Goal: Information Seeking & Learning: Learn about a topic

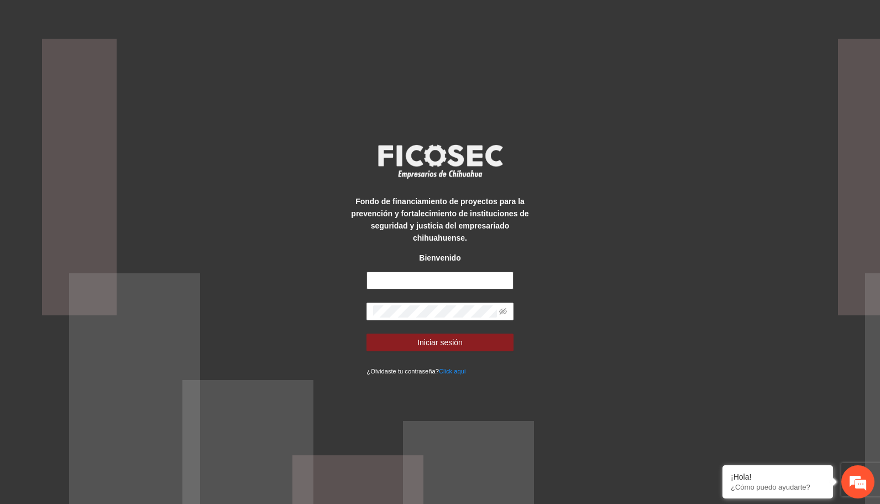
click at [431, 279] on input "text" at bounding box center [440, 281] width 147 height 18
type input "**********"
click at [444, 336] on span "Iniciar sesión" at bounding box center [440, 342] width 45 height 12
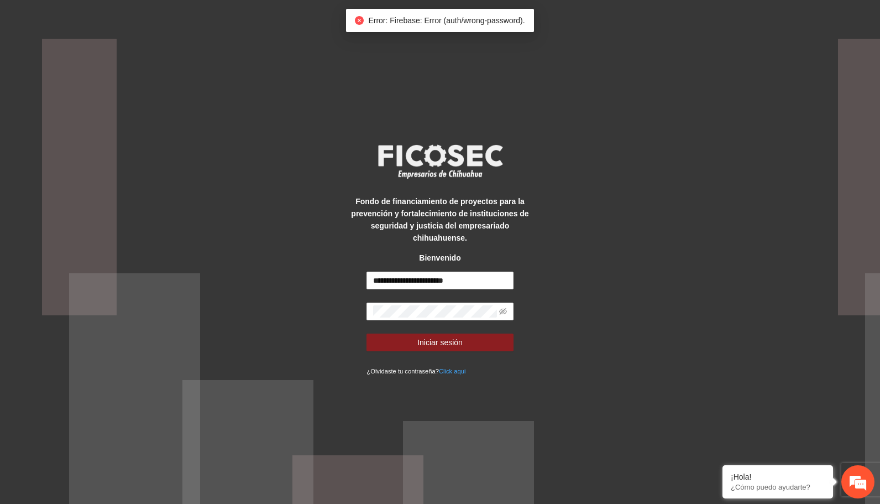
click at [452, 368] on link "Click aqui" at bounding box center [452, 371] width 27 height 7
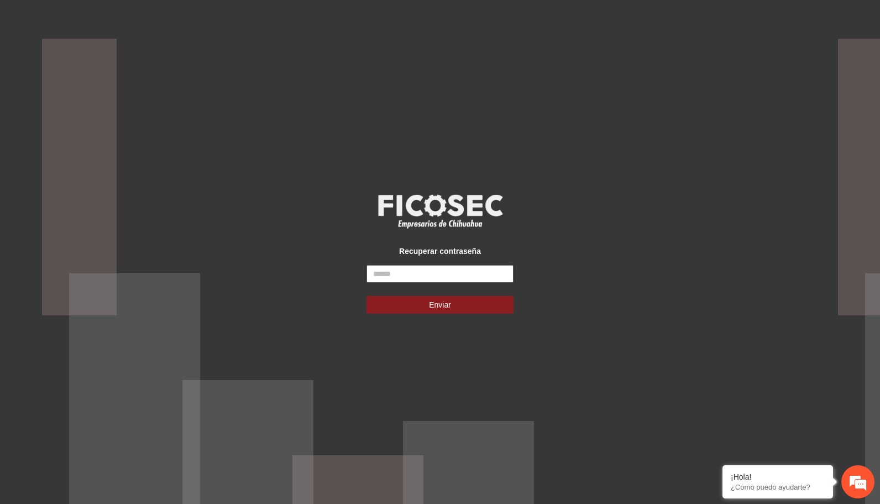
click at [473, 274] on input "text" at bounding box center [440, 274] width 147 height 18
type input "**********"
click at [435, 313] on button "Enviar" at bounding box center [440, 305] width 147 height 18
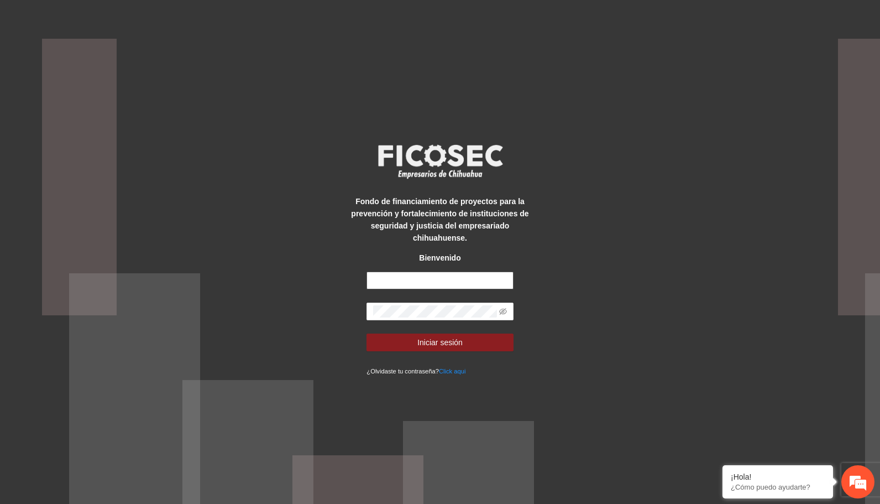
click at [441, 280] on input "text" at bounding box center [440, 281] width 147 height 18
type input "**********"
click at [440, 336] on span "Iniciar sesión" at bounding box center [440, 342] width 45 height 12
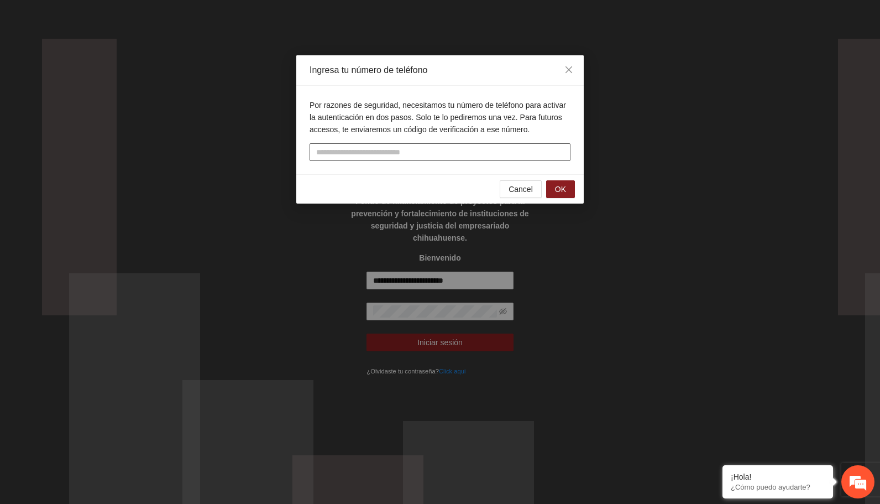
click at [420, 153] on input "tel" at bounding box center [440, 152] width 261 height 18
type input "**********"
click at [561, 189] on span "OK" at bounding box center [560, 189] width 11 height 12
click at [423, 153] on input "text" at bounding box center [440, 152] width 261 height 18
type input "******"
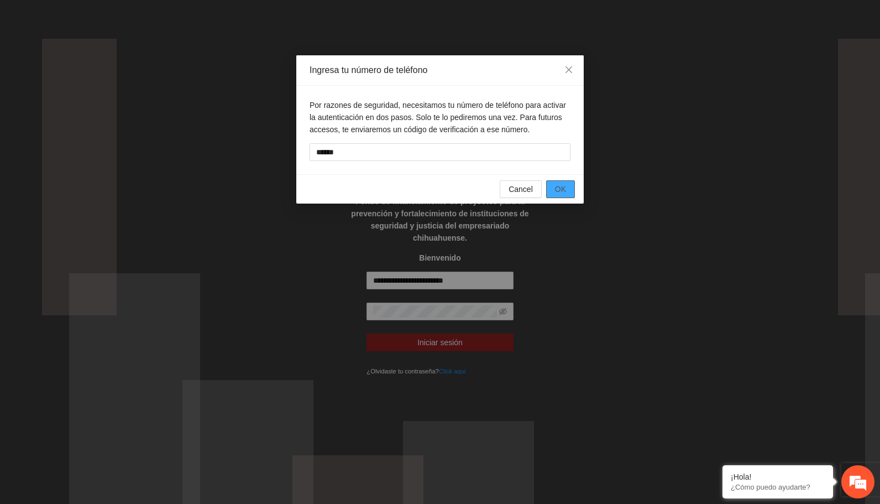
click at [570, 187] on button "OK" at bounding box center [560, 189] width 29 height 18
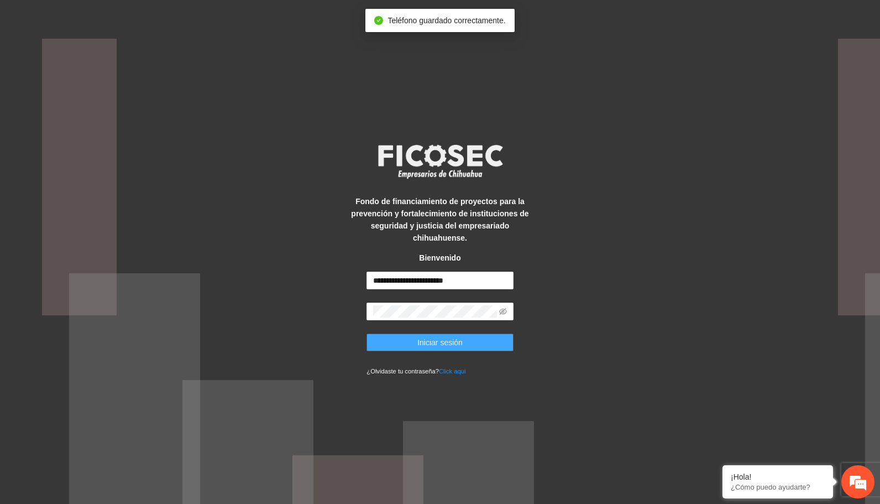
click at [451, 336] on span "Iniciar sesión" at bounding box center [440, 342] width 45 height 12
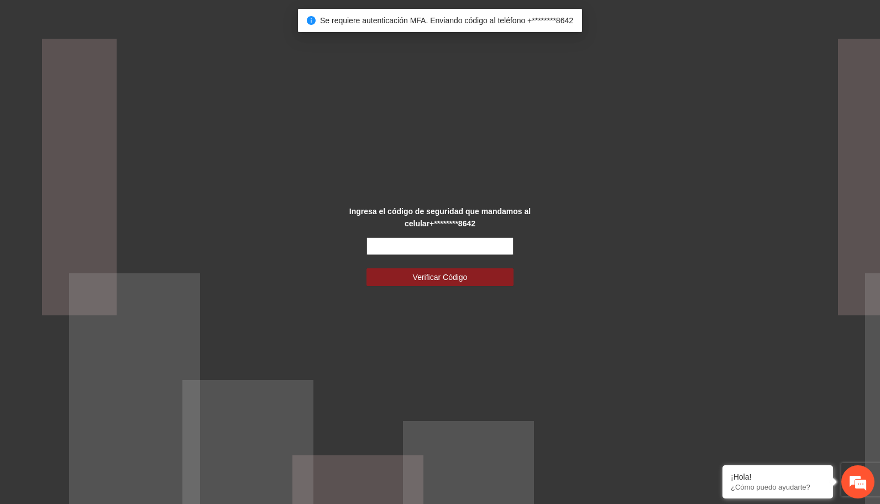
click at [435, 251] on input "text" at bounding box center [440, 246] width 147 height 18
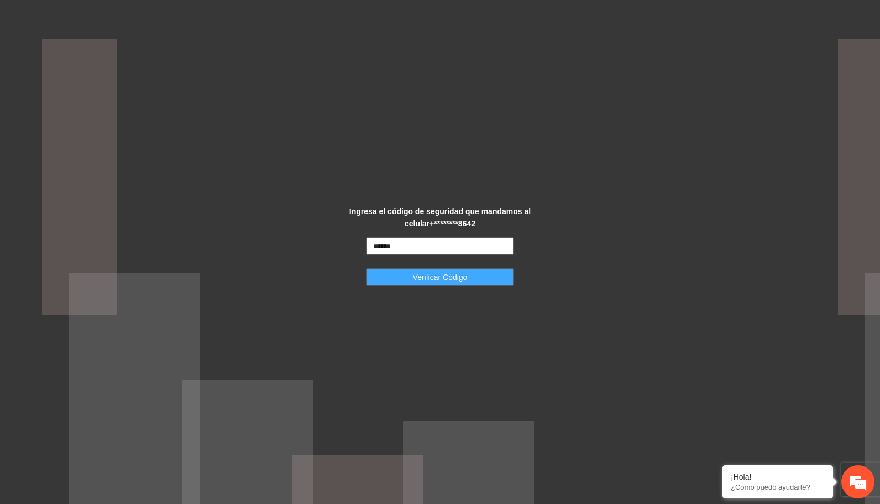
type input "******"
click at [433, 275] on span "Verificar Código" at bounding box center [440, 277] width 55 height 12
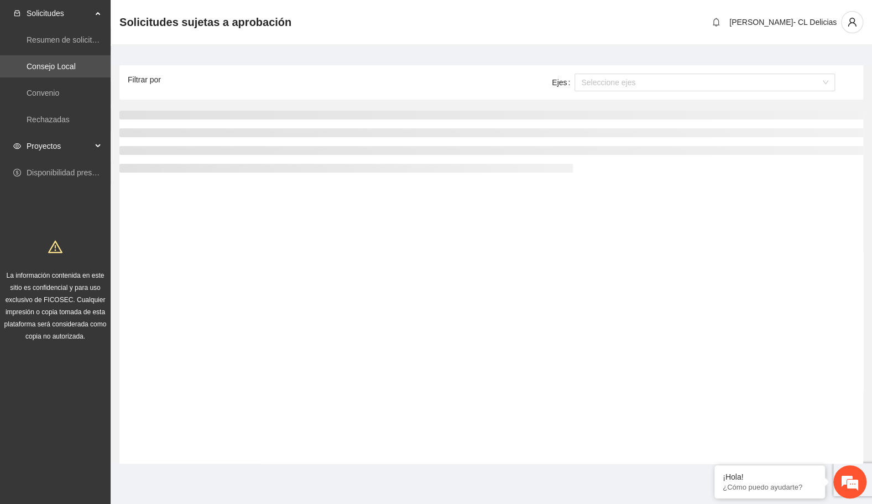
click at [100, 148] on div "Proyectos" at bounding box center [55, 146] width 111 height 22
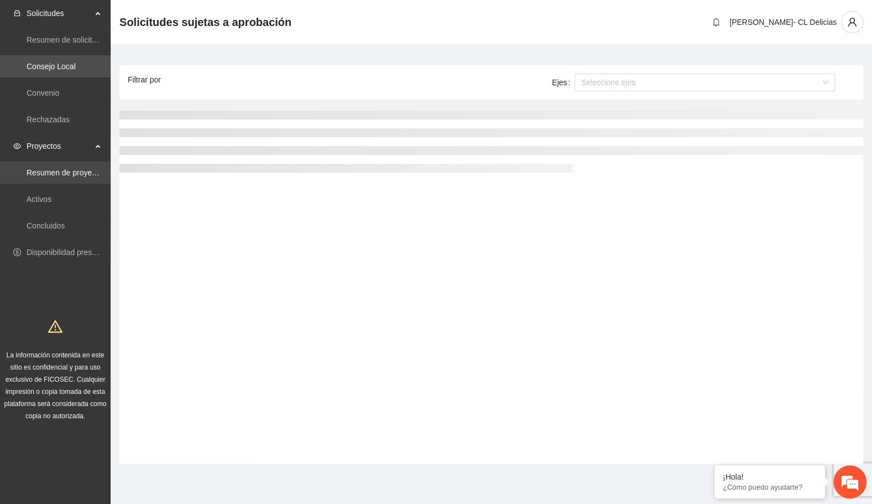
click at [71, 173] on link "Resumen de proyectos aprobados" at bounding box center [86, 172] width 118 height 9
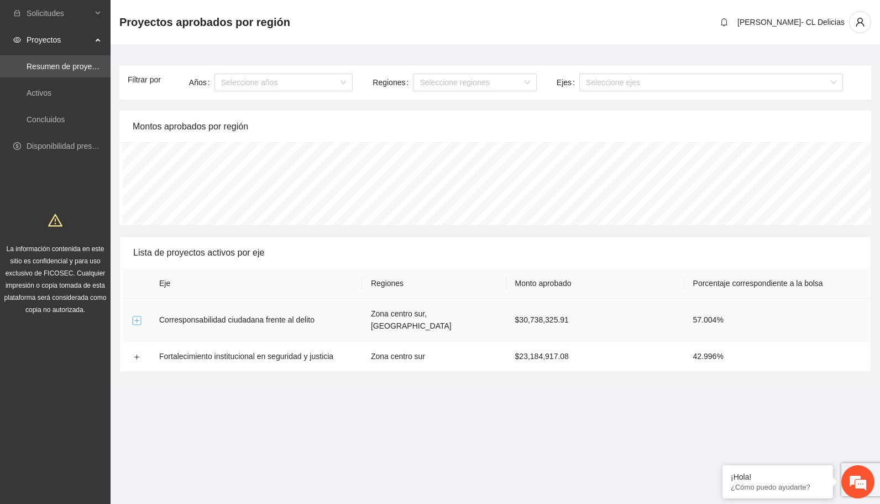
click at [136, 316] on button "Expand row" at bounding box center [137, 320] width 9 height 9
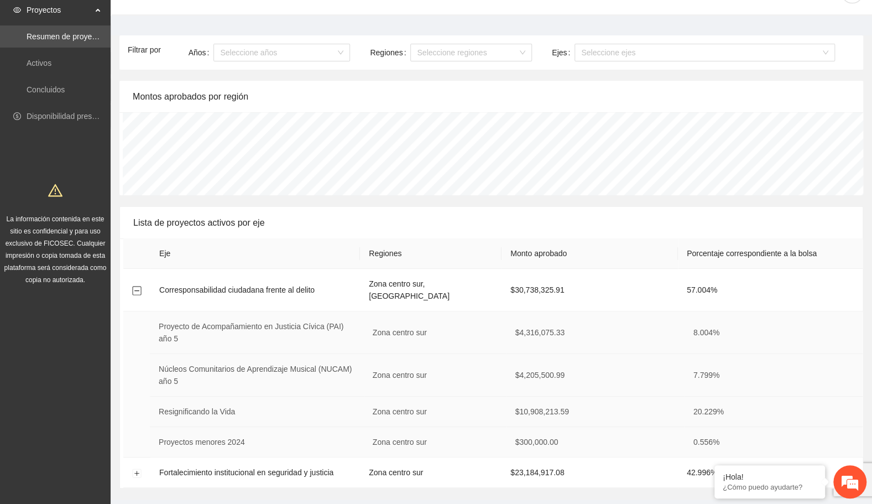
scroll to position [42, 0]
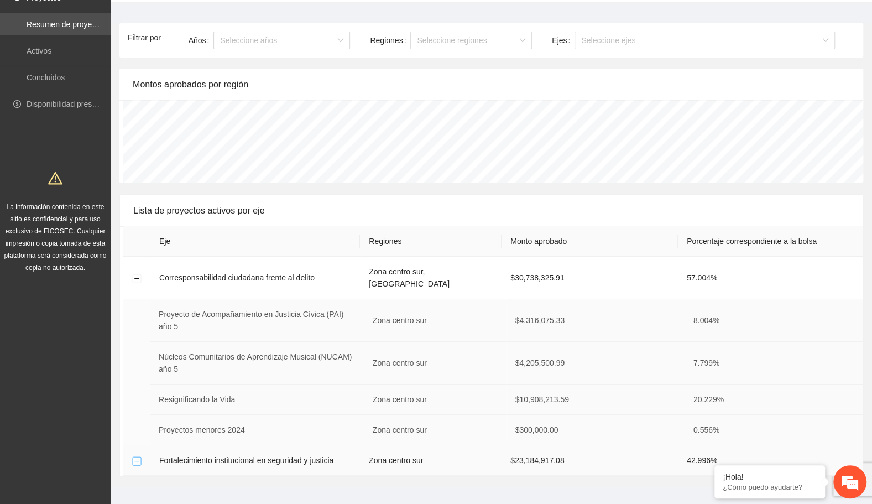
click at [137, 457] on button "Expand row" at bounding box center [137, 461] width 9 height 9
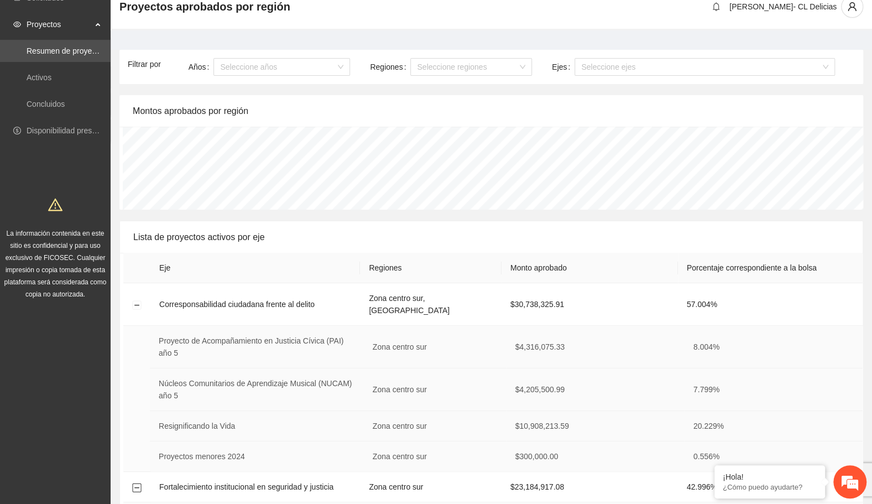
scroll to position [0, 0]
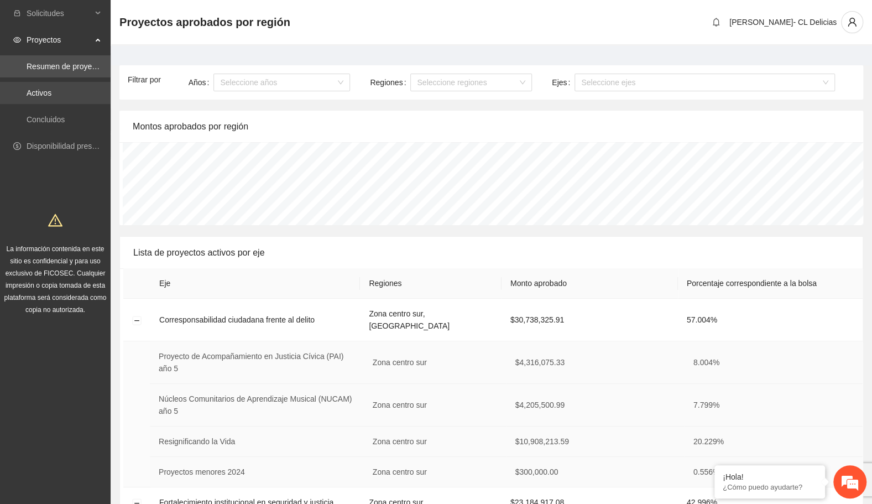
click at [48, 97] on link "Activos" at bounding box center [39, 92] width 25 height 9
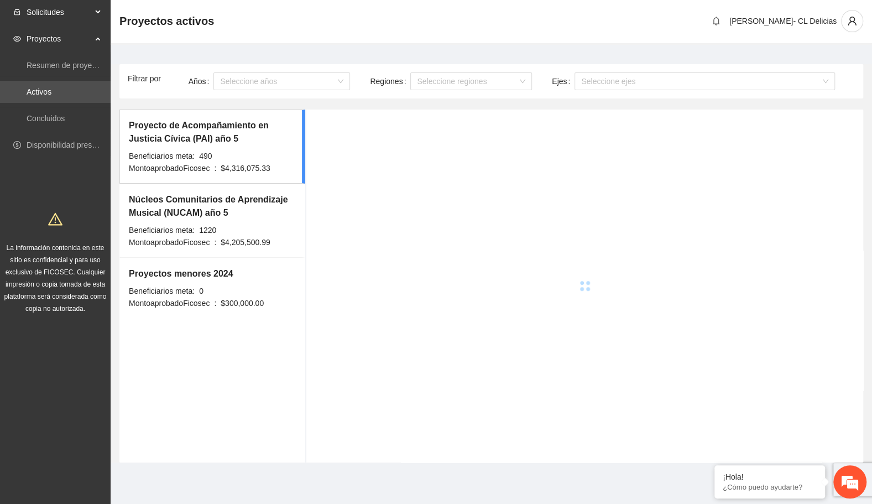
scroll to position [1, 0]
click at [54, 144] on link "Disponibilidad presupuestal" at bounding box center [74, 145] width 95 height 9
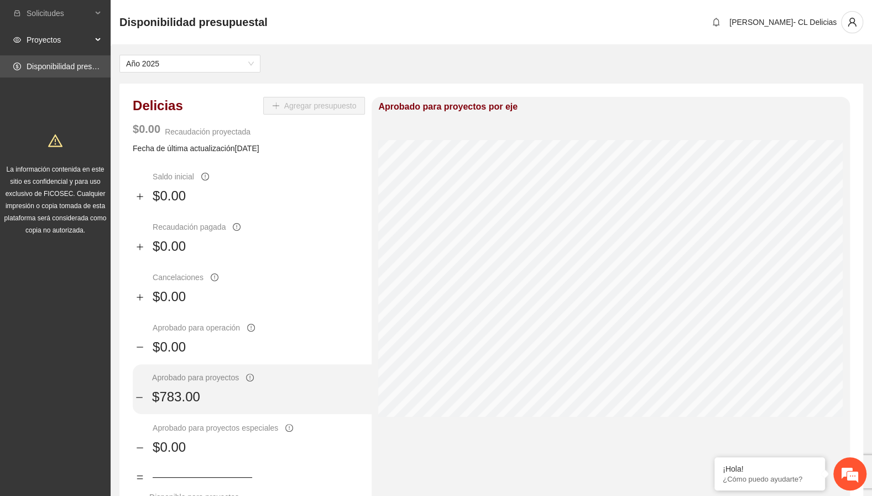
click at [101, 34] on div "Proyectos" at bounding box center [55, 40] width 111 height 22
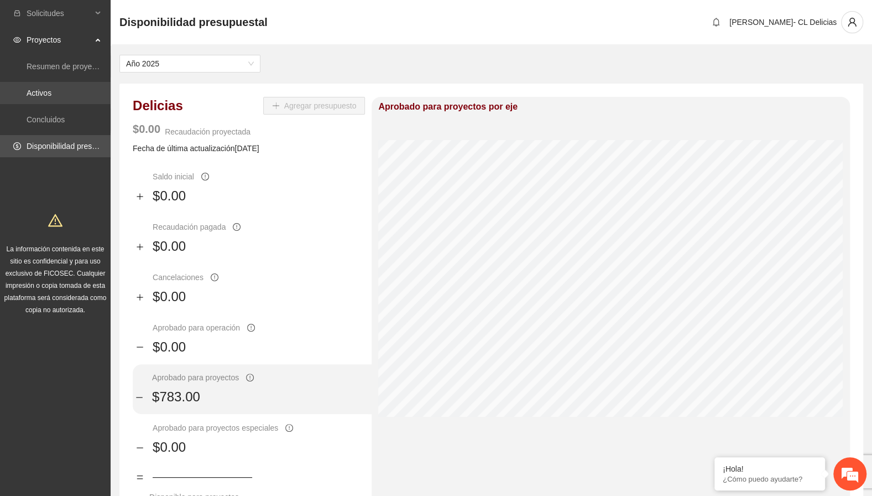
click at [40, 94] on link "Activos" at bounding box center [39, 92] width 25 height 9
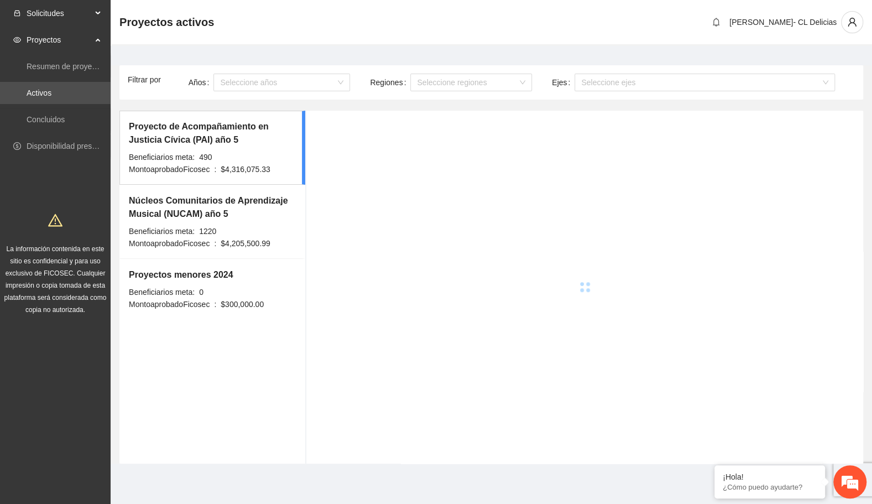
click at [54, 16] on span "Solicitudes" at bounding box center [59, 13] width 65 height 22
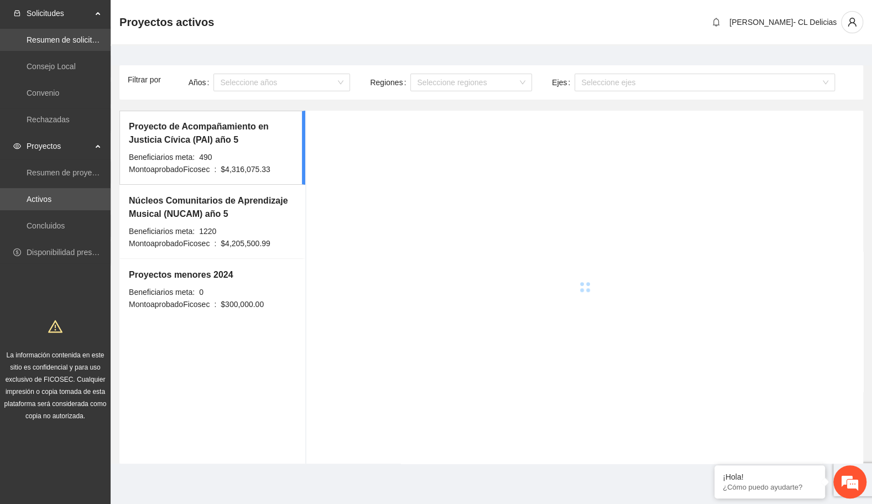
click at [65, 42] on link "Resumen de solicitudes por aprobar" at bounding box center [89, 39] width 124 height 9
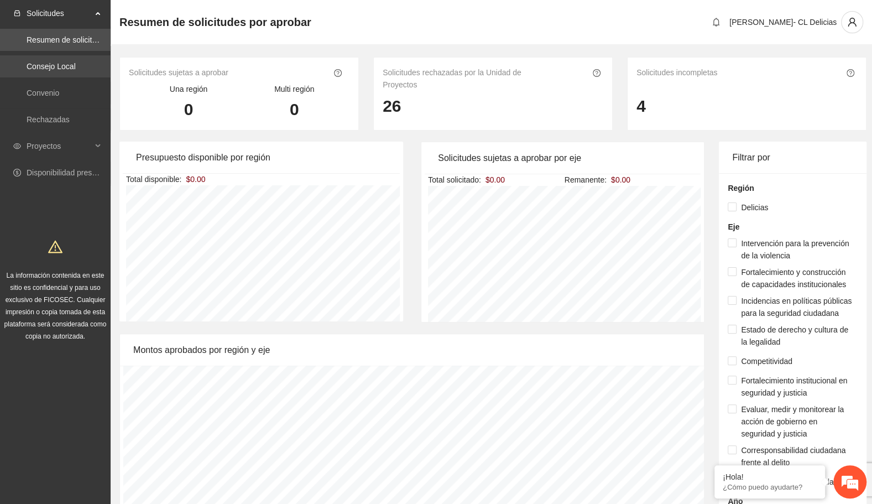
click at [46, 65] on link "Consejo Local" at bounding box center [51, 66] width 49 height 9
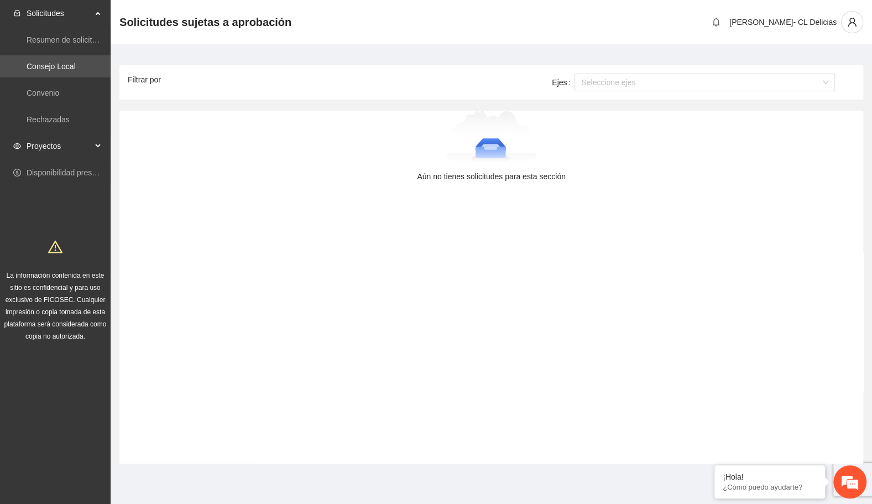
click at [43, 150] on span "Proyectos" at bounding box center [59, 146] width 65 height 22
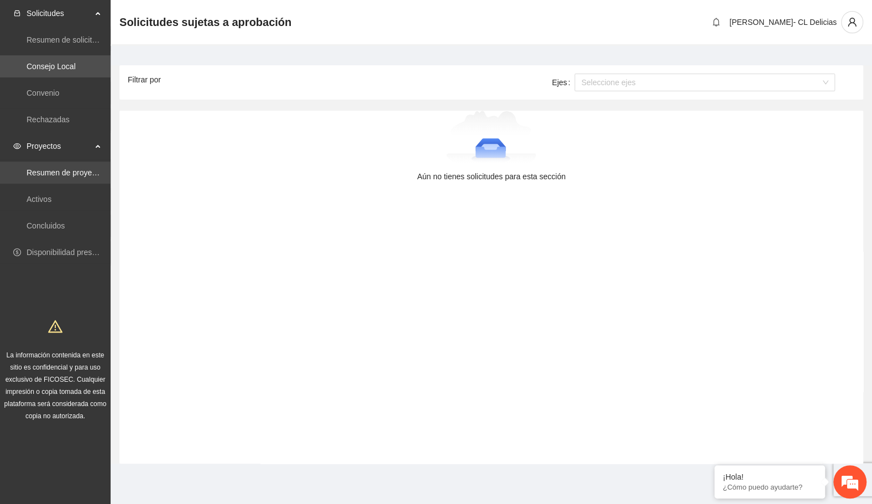
click at [70, 171] on link "Resumen de proyectos aprobados" at bounding box center [86, 172] width 118 height 9
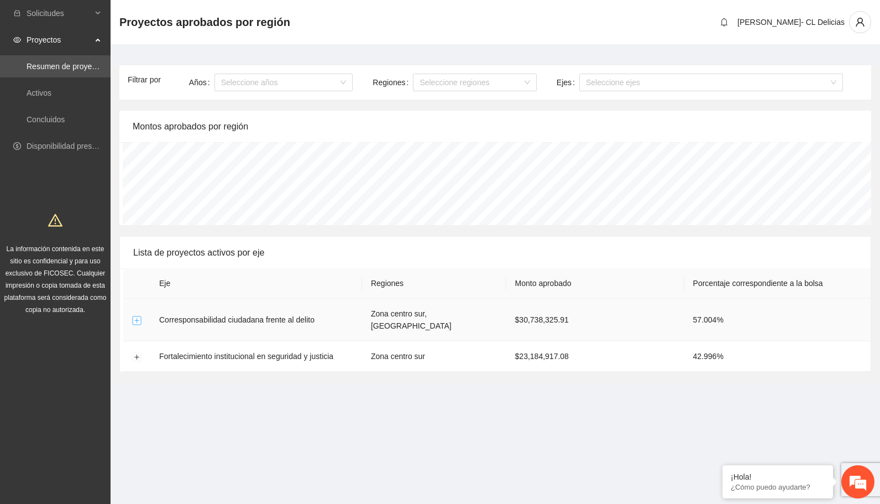
click at [140, 316] on button "Expand row" at bounding box center [137, 320] width 9 height 9
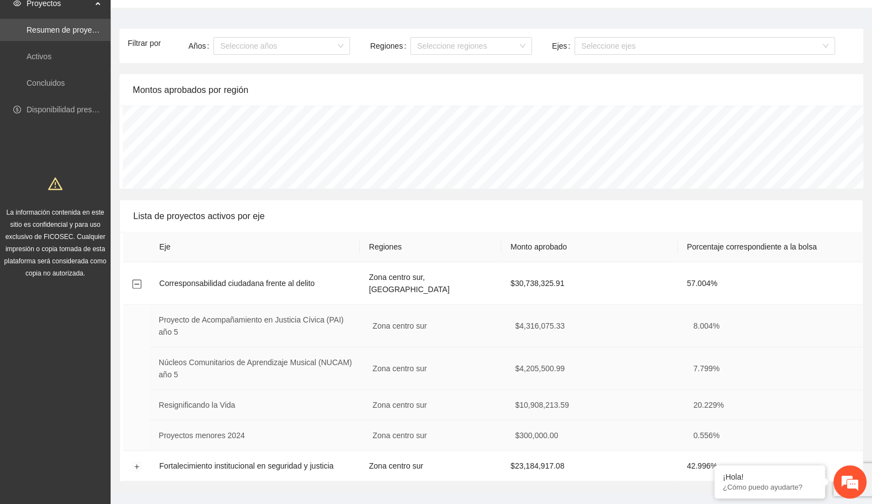
scroll to position [42, 0]
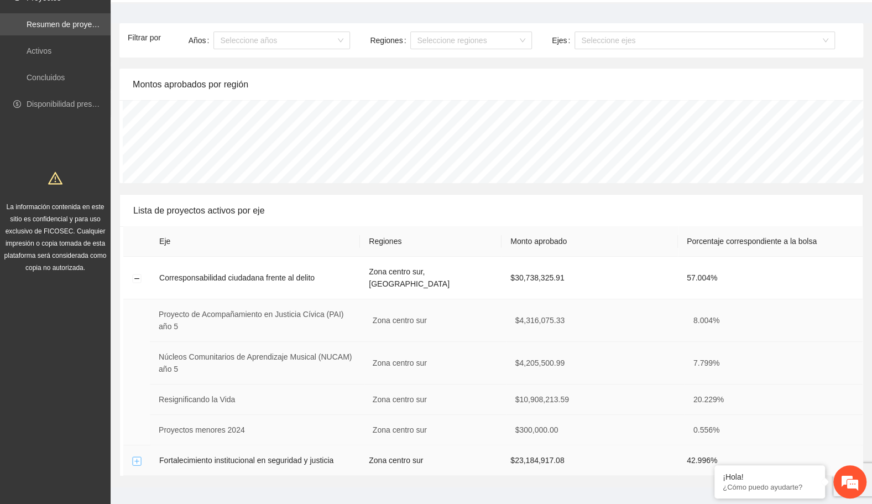
click at [134, 457] on button "Expand row" at bounding box center [137, 461] width 9 height 9
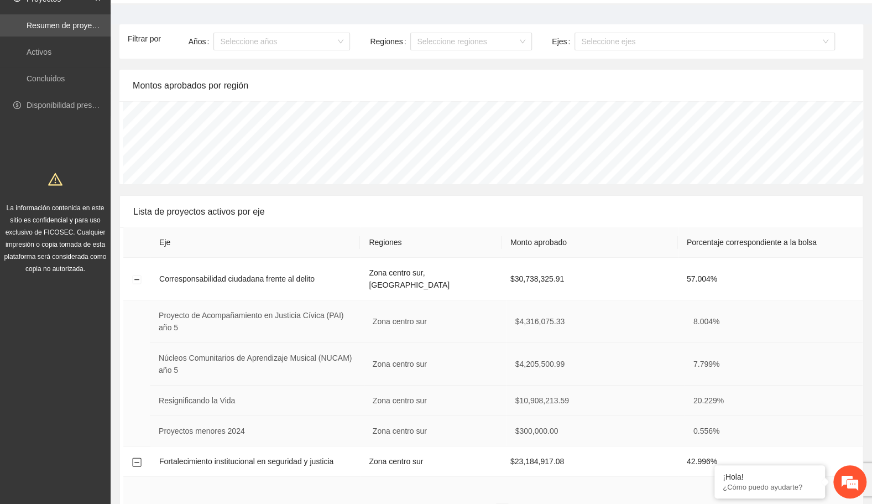
scroll to position [0, 0]
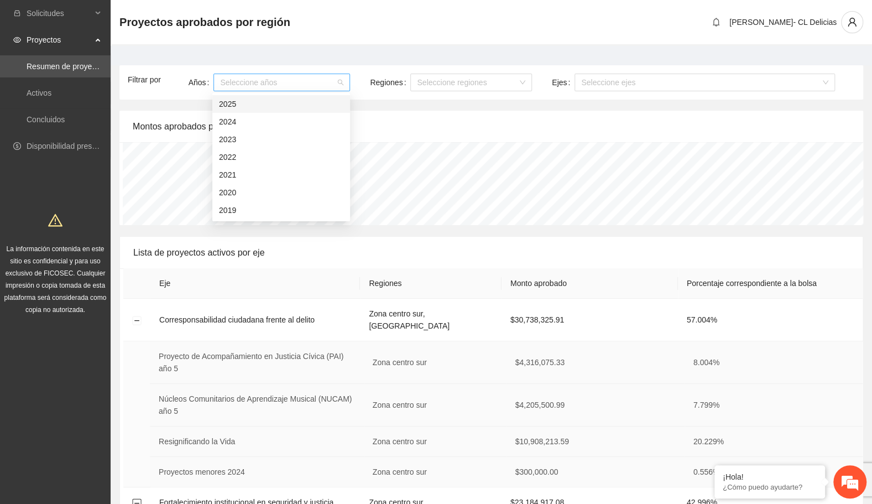
click at [343, 81] on div "Seleccione años" at bounding box center [281, 83] width 137 height 18
click at [291, 103] on div "2025" at bounding box center [281, 104] width 124 height 12
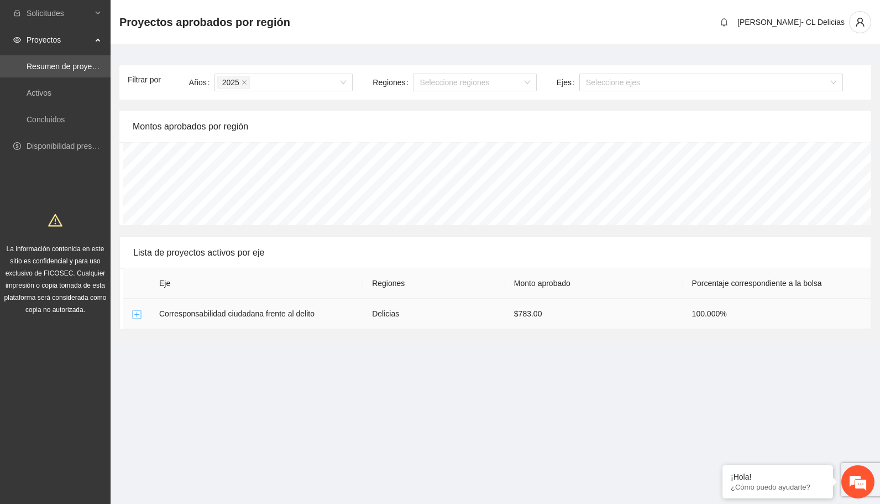
click at [134, 314] on button "Expand row" at bounding box center [137, 314] width 9 height 9
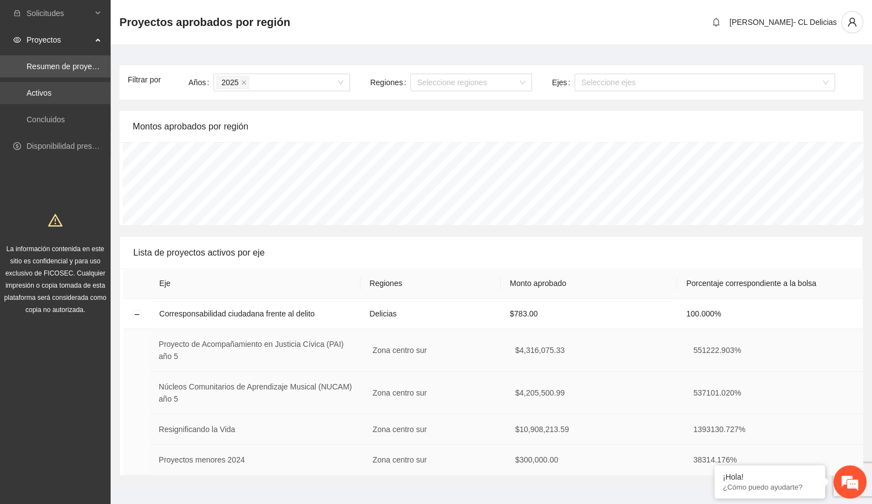
click at [51, 95] on link "Activos" at bounding box center [39, 92] width 25 height 9
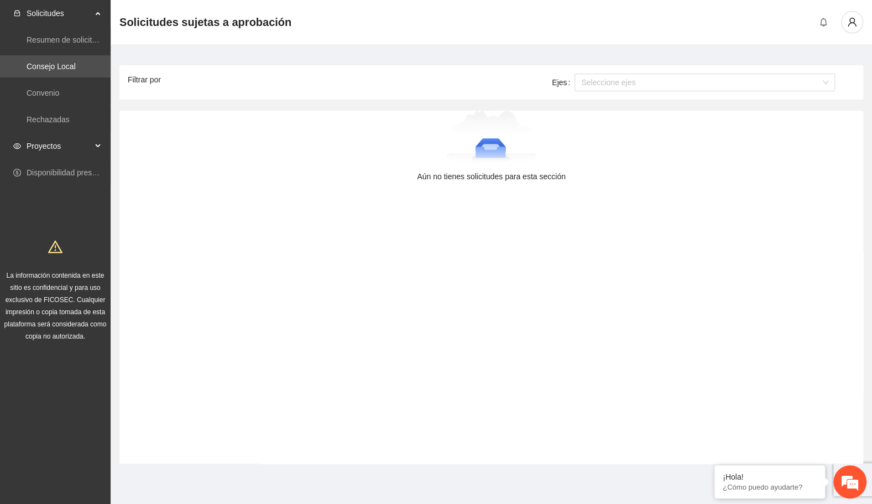
click at [50, 141] on span "Proyectos" at bounding box center [59, 146] width 65 height 22
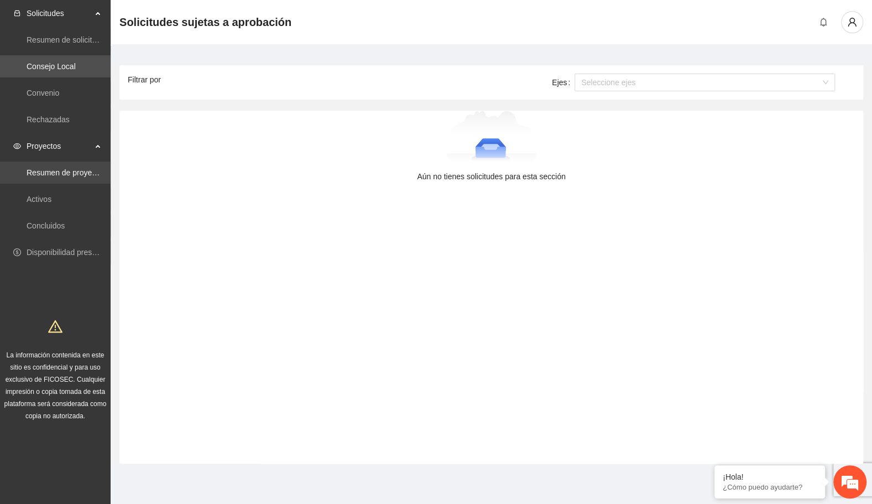
click at [75, 176] on link "Resumen de proyectos aprobados" at bounding box center [86, 172] width 118 height 9
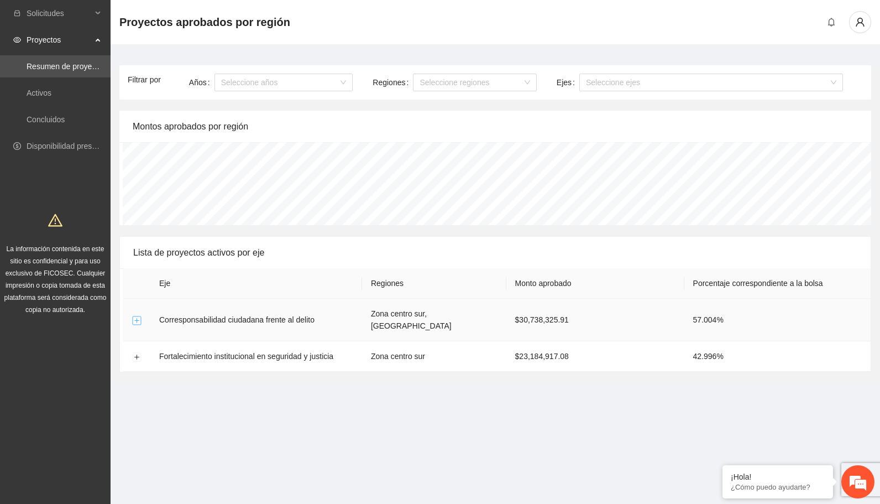
click at [137, 316] on button "Expand row" at bounding box center [137, 320] width 9 height 9
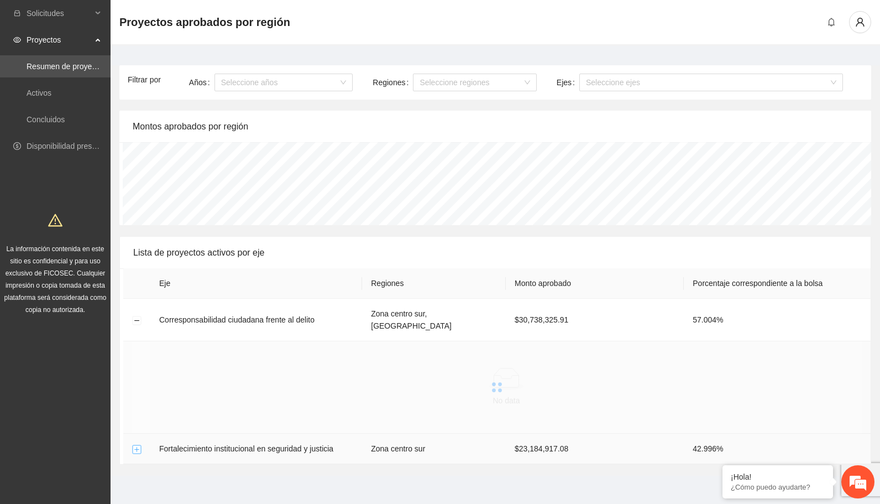
click at [137, 445] on button "Expand row" at bounding box center [137, 449] width 9 height 9
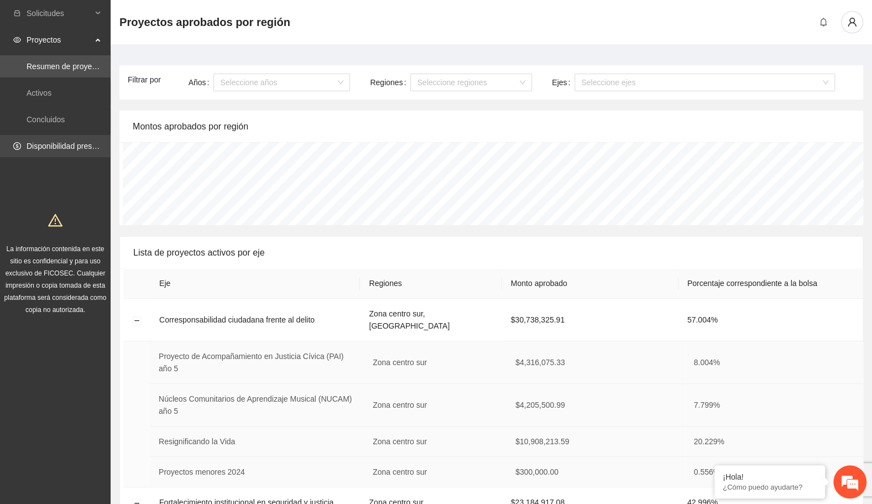
click at [42, 150] on link "Disponibilidad presupuestal" at bounding box center [74, 146] width 95 height 9
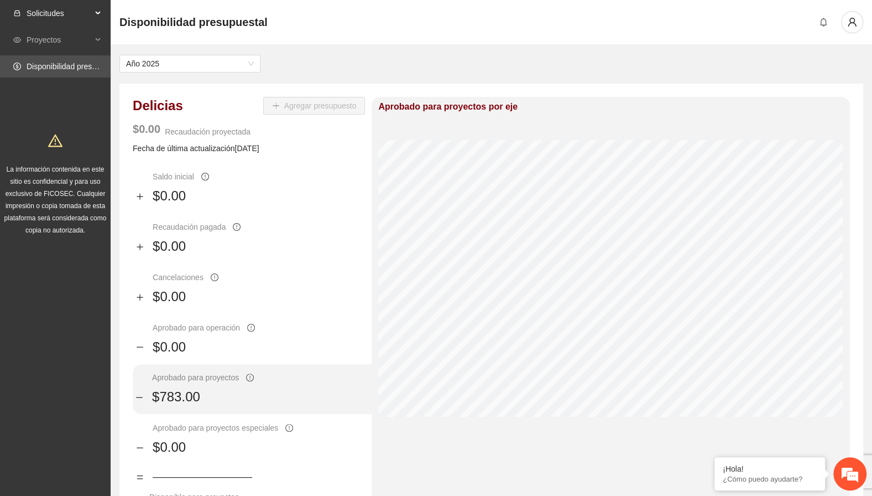
click at [52, 14] on span "Solicitudes" at bounding box center [59, 13] width 65 height 22
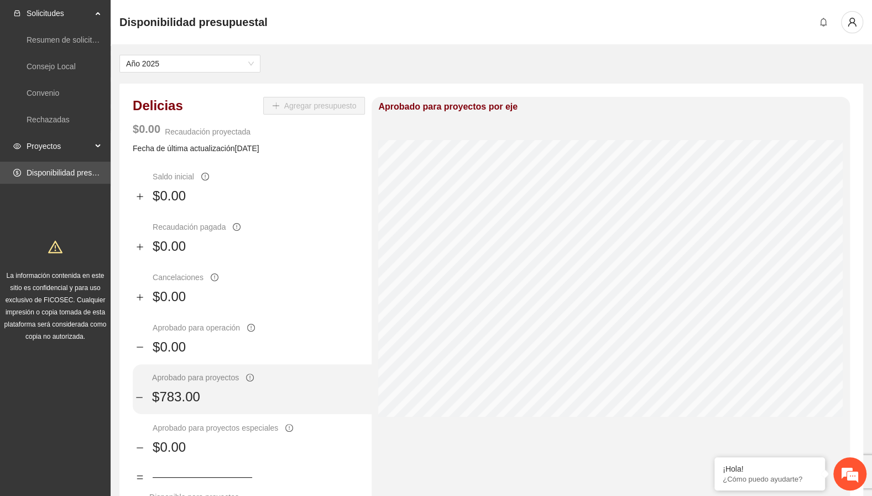
click at [97, 144] on div "Proyectos" at bounding box center [55, 146] width 111 height 22
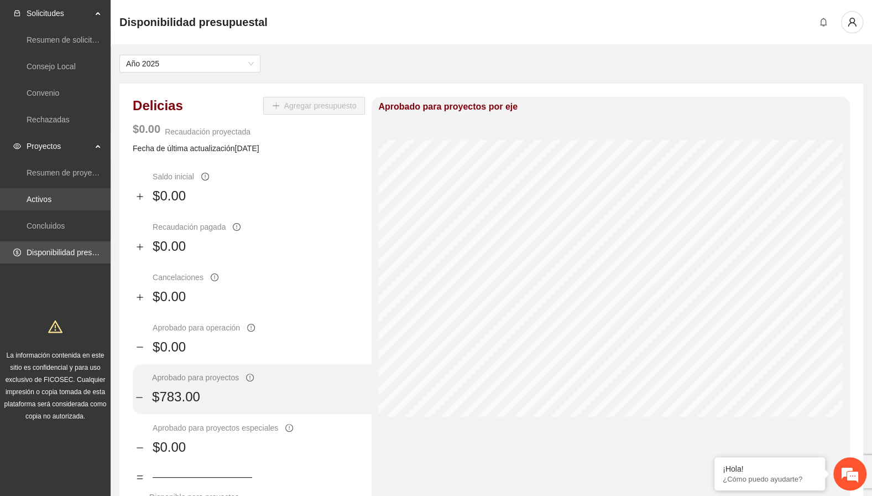
click at [37, 201] on link "Activos" at bounding box center [39, 199] width 25 height 9
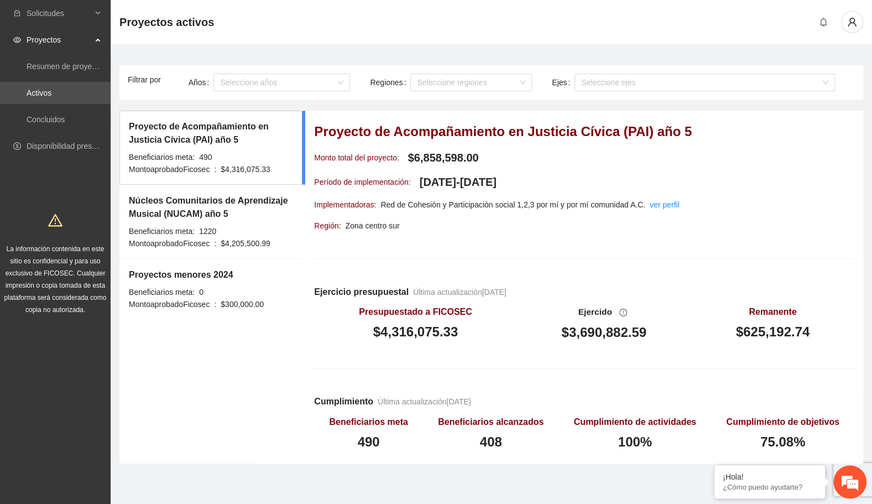
scroll to position [1, 0]
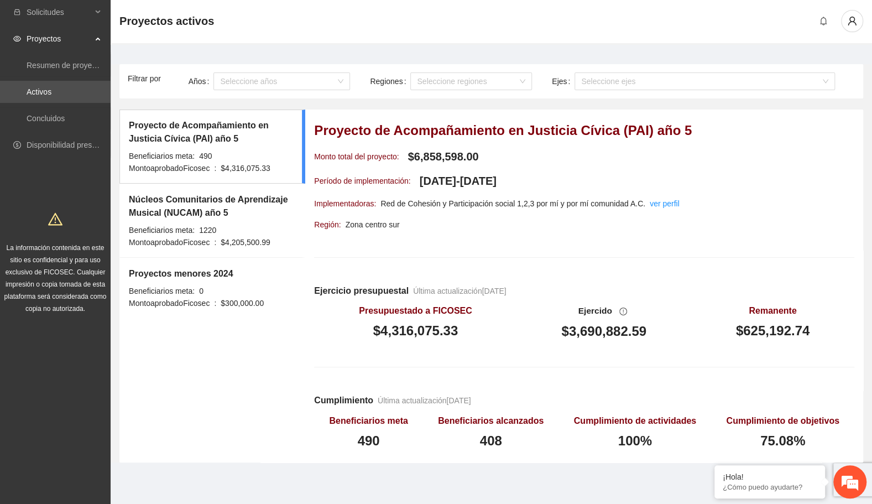
click at [201, 282] on div "Proyectos menores 2024 Beneficiarios meta: 0 Monto aprobado Ficosec : $300,000.…" at bounding box center [196, 288] width 135 height 42
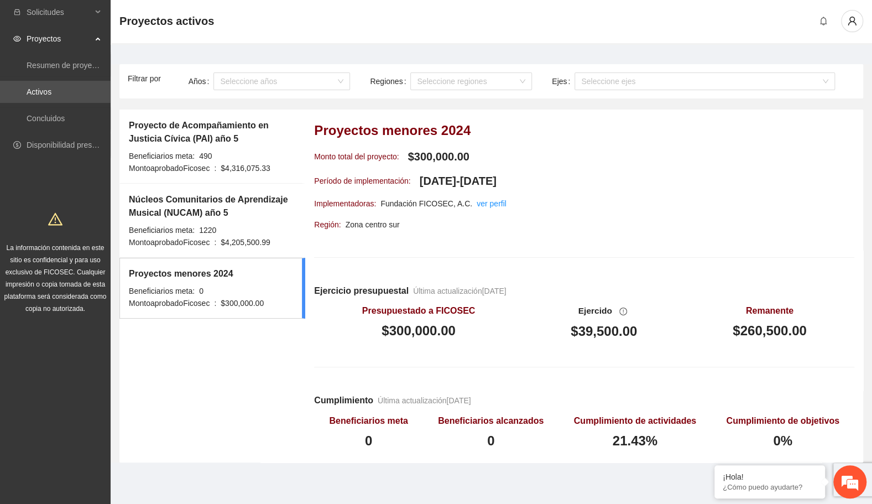
click at [164, 224] on div "Beneficiarios meta:" at bounding box center [162, 230] width 66 height 12
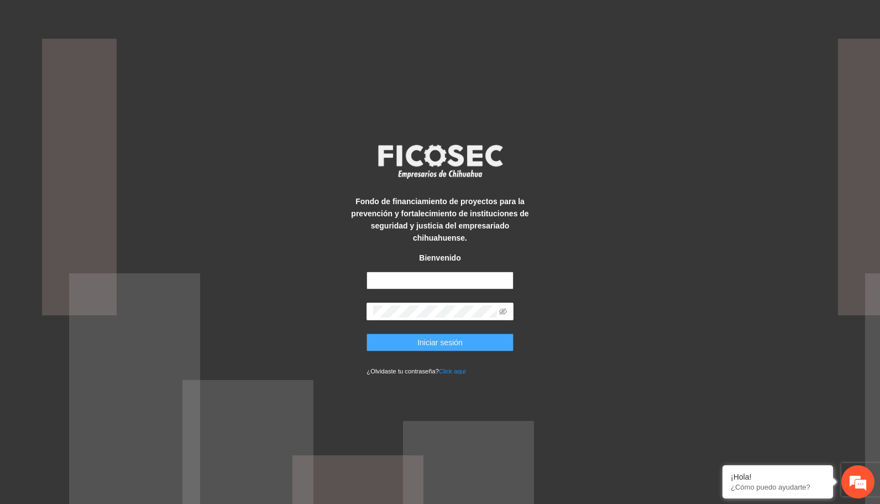
type input "**********"
click at [420, 337] on span "Iniciar sesión" at bounding box center [440, 342] width 45 height 12
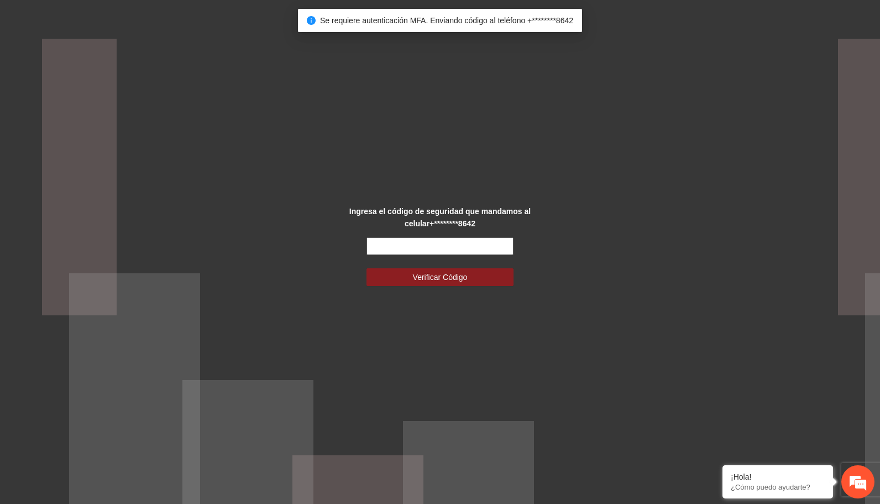
click at [413, 246] on input "text" at bounding box center [440, 246] width 147 height 18
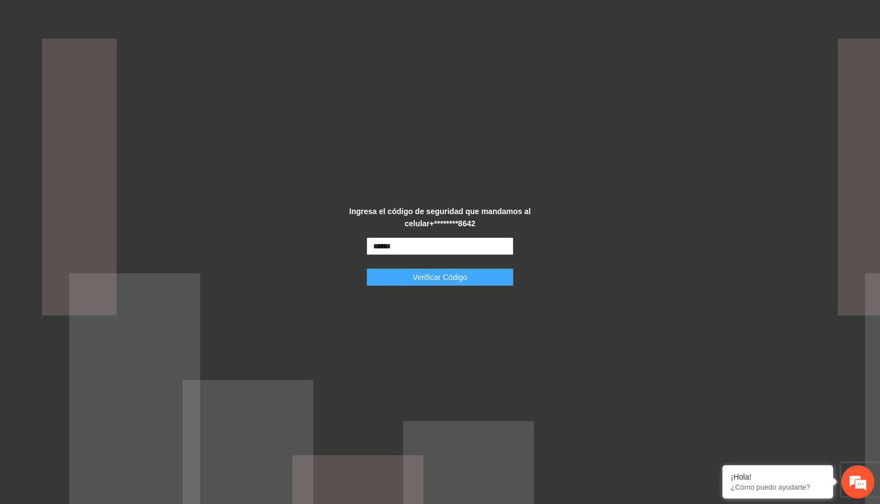
type input "******"
click at [419, 280] on span "Verificar Código" at bounding box center [440, 277] width 55 height 12
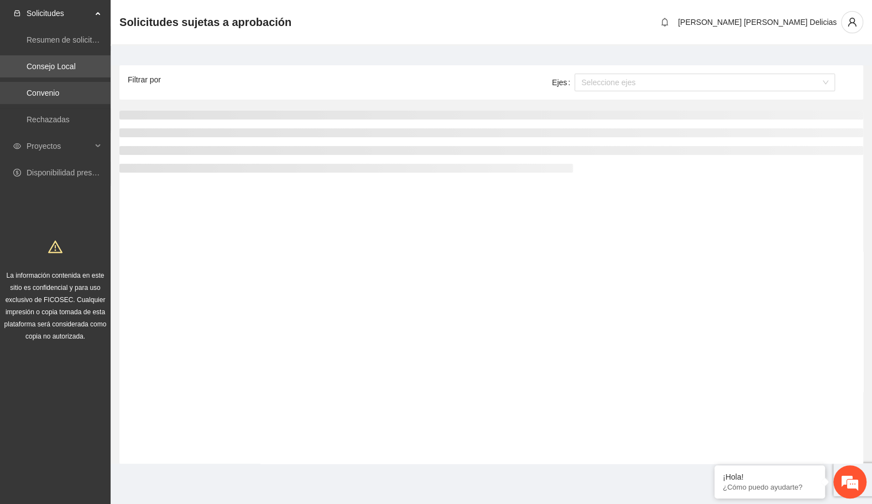
click at [48, 96] on link "Convenio" at bounding box center [43, 92] width 33 height 9
click at [101, 144] on div "Proyectos" at bounding box center [55, 146] width 111 height 22
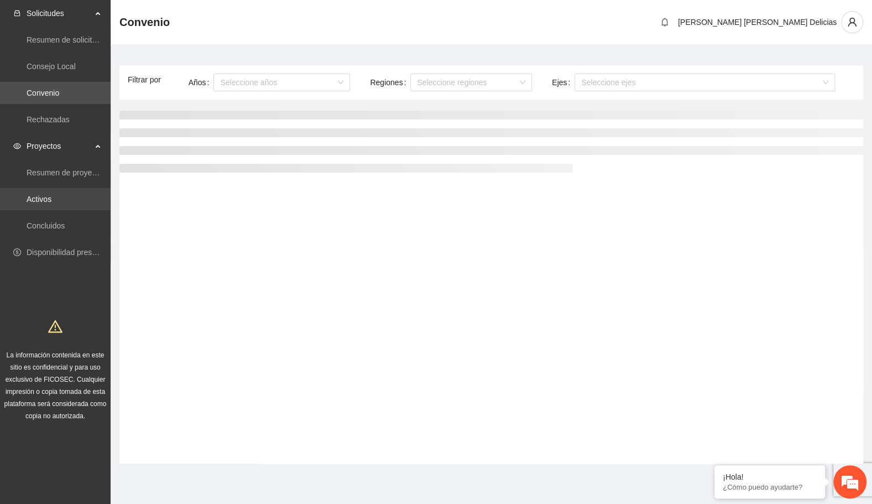
click at [48, 195] on link "Activos" at bounding box center [39, 199] width 25 height 9
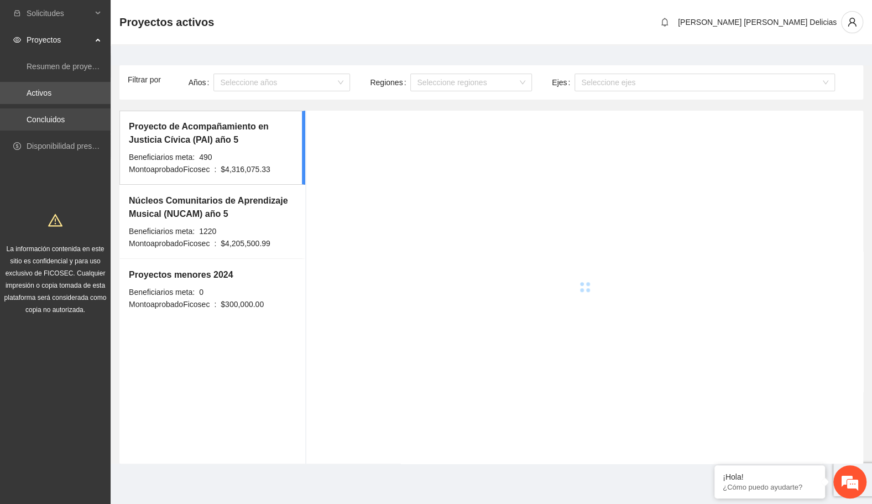
click at [49, 124] on link "Concluidos" at bounding box center [46, 119] width 38 height 9
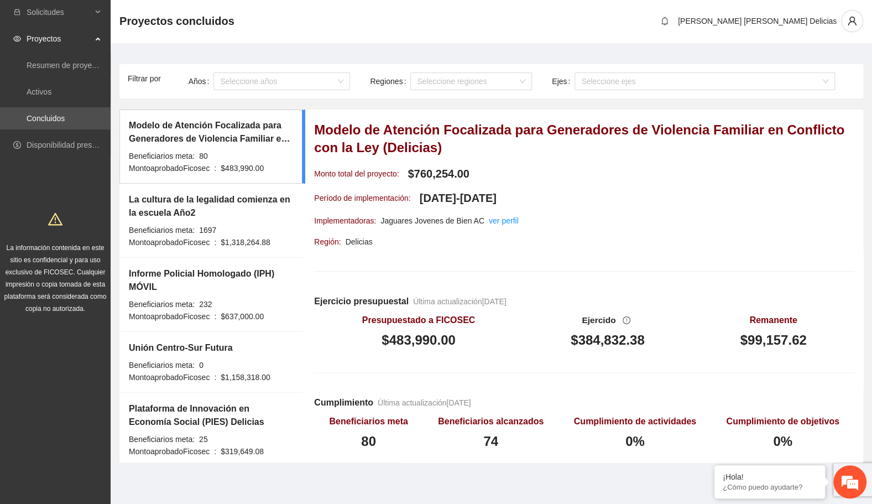
click at [206, 226] on span "1697" at bounding box center [207, 230] width 17 height 9
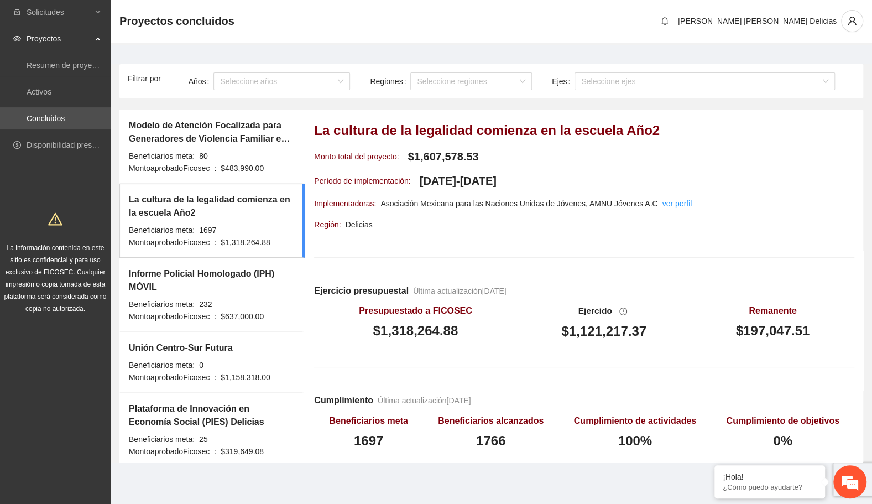
click at [194, 281] on h5 "Informe Policial Homologado (IPH) MÓVIL" at bounding box center [211, 280] width 164 height 27
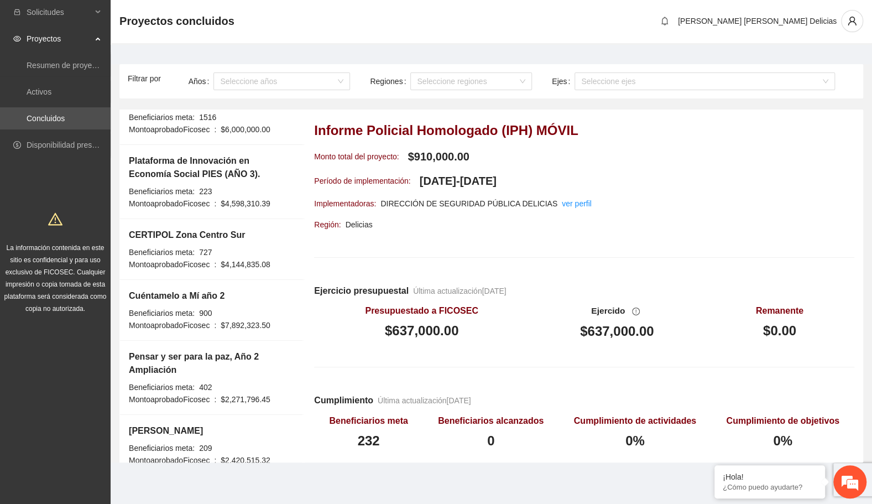
scroll to position [1304, 0]
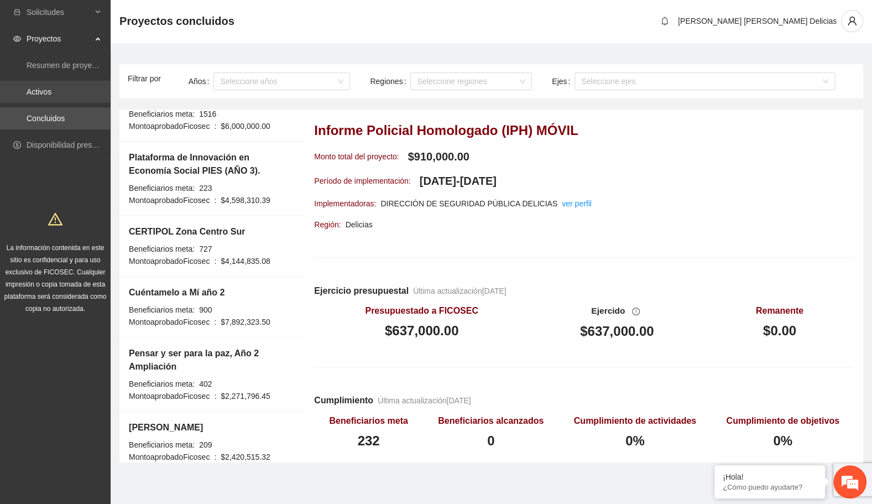
click at [51, 92] on link "Activos" at bounding box center [39, 91] width 25 height 9
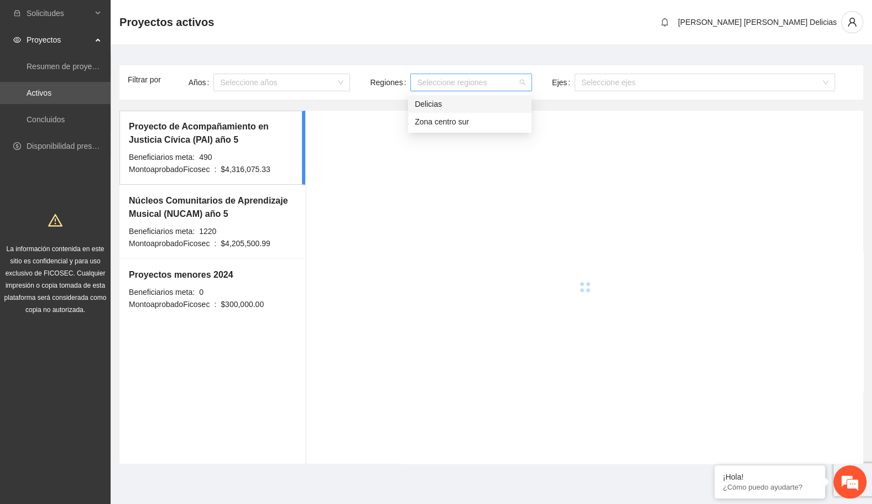
click at [520, 83] on div "Seleccione regiones" at bounding box center [471, 83] width 122 height 18
click at [479, 123] on div "Zona centro sur" at bounding box center [470, 122] width 110 height 12
click at [480, 108] on div "Delicias" at bounding box center [470, 104] width 110 height 12
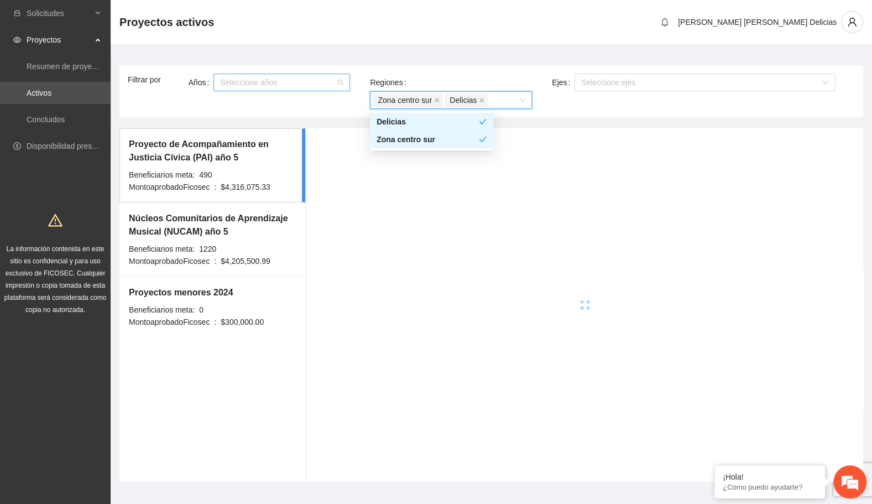
click at [291, 81] on div at bounding box center [276, 82] width 120 height 13
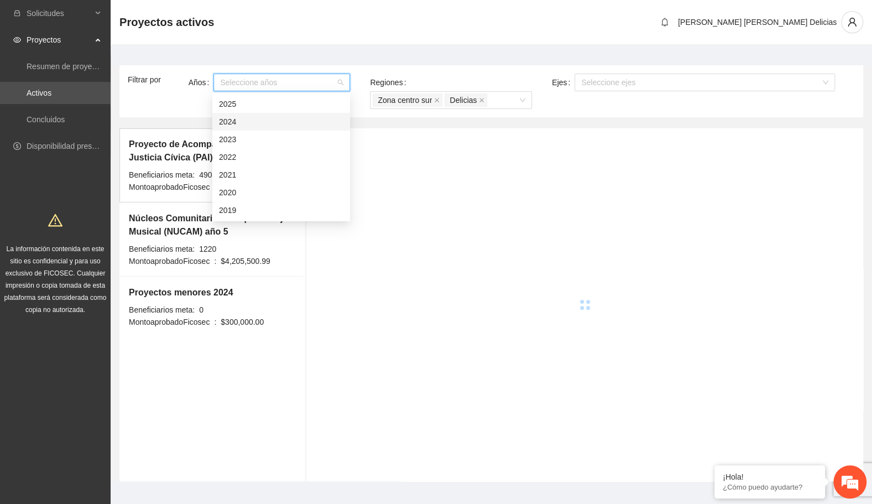
click at [257, 123] on div "2024" at bounding box center [281, 122] width 124 height 12
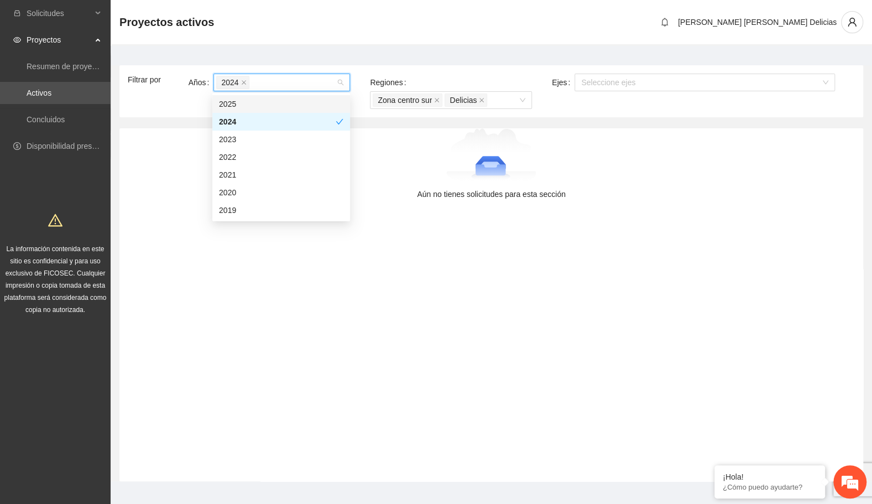
click at [263, 103] on div "2025" at bounding box center [281, 104] width 124 height 12
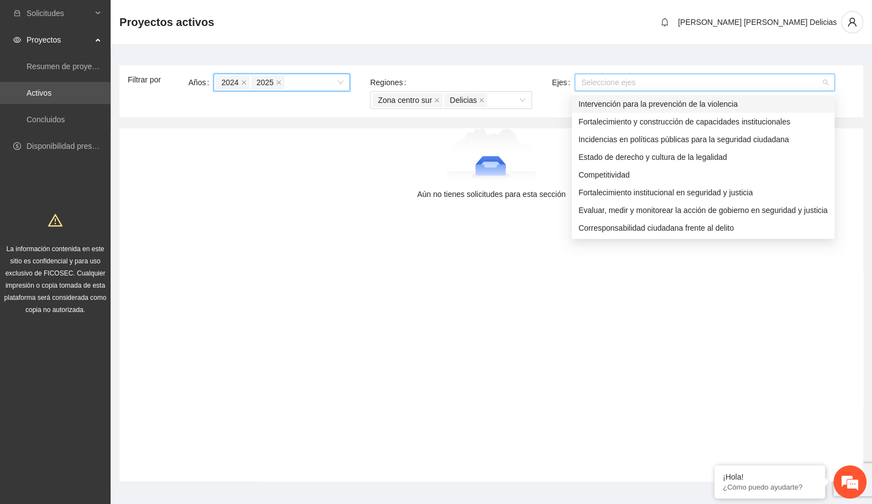
click at [625, 84] on div at bounding box center [699, 82] width 244 height 13
click at [276, 83] on icon "close" at bounding box center [279, 83] width 6 height 6
click at [434, 98] on icon "close" at bounding box center [437, 100] width 6 height 6
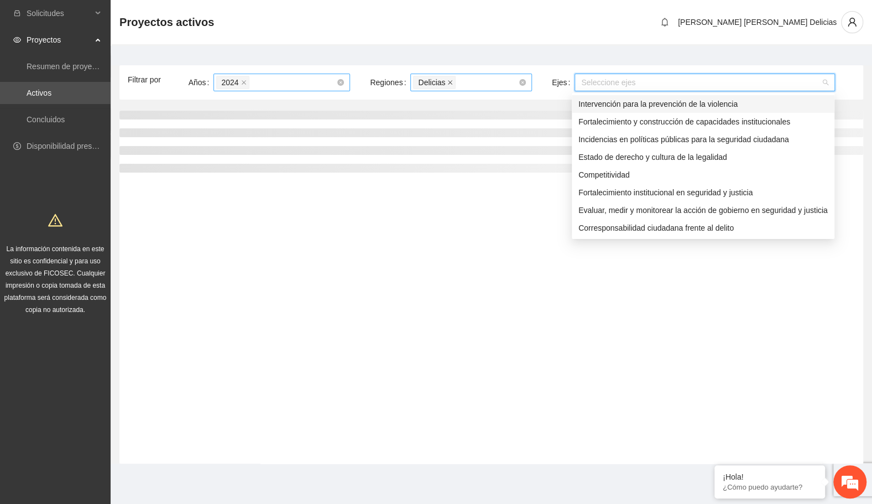
click at [447, 82] on icon "close" at bounding box center [450, 83] width 6 height 6
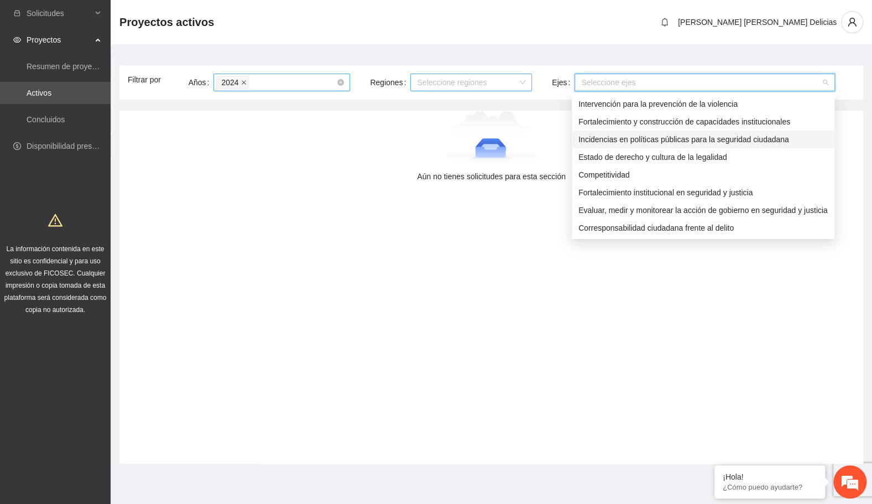
click at [242, 85] on icon "close" at bounding box center [244, 83] width 6 height 6
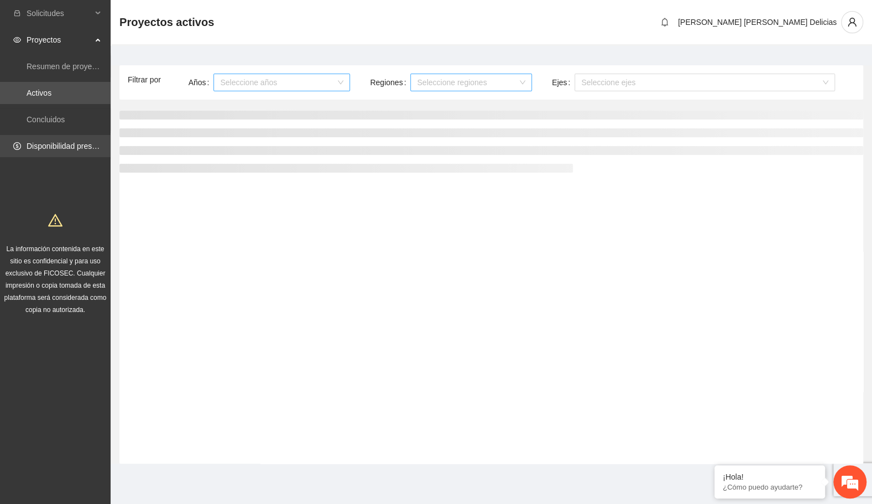
click at [72, 149] on link "Disponibilidad presupuestal" at bounding box center [74, 146] width 95 height 9
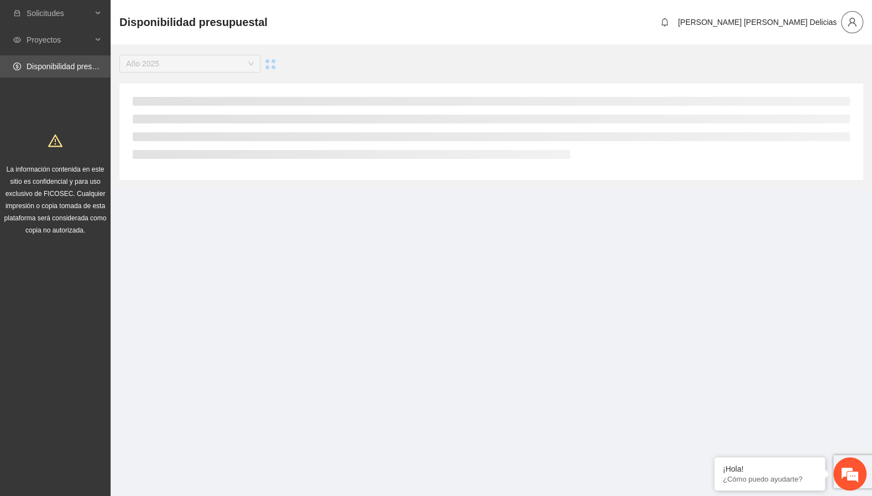
click at [853, 22] on icon "user" at bounding box center [852, 22] width 10 height 10
click at [100, 12] on div "Solicitudes" at bounding box center [55, 13] width 111 height 22
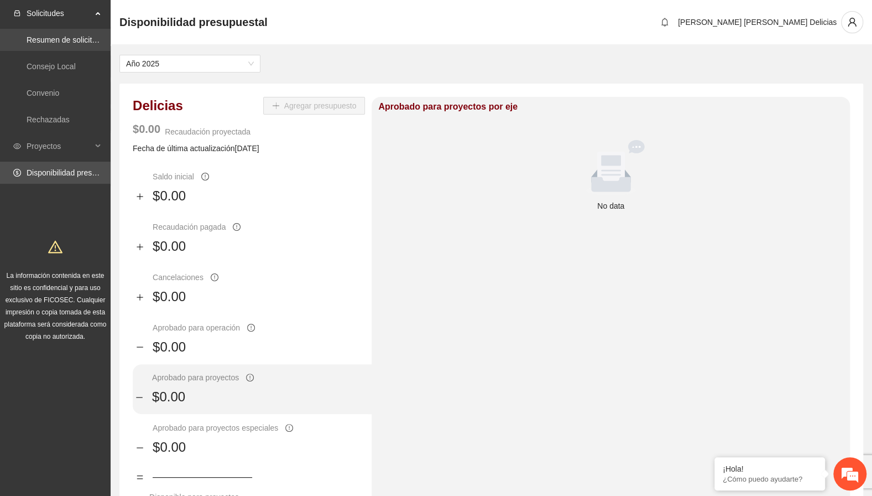
click at [73, 41] on link "Resumen de solicitudes por aprobar" at bounding box center [89, 39] width 124 height 9
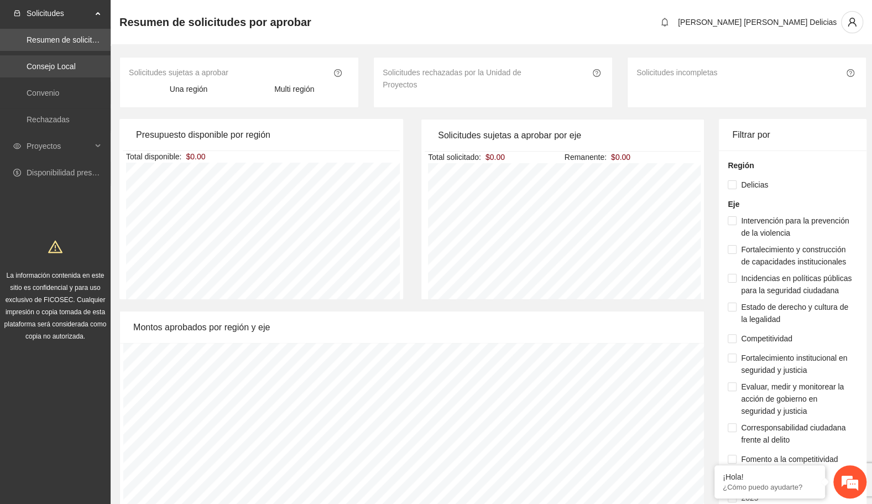
click at [61, 70] on link "Consejo Local" at bounding box center [51, 66] width 49 height 9
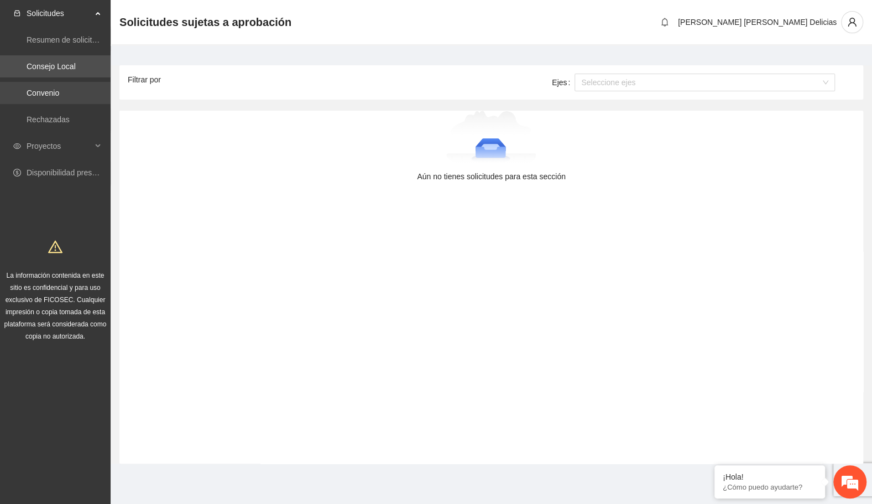
click at [55, 88] on link "Convenio" at bounding box center [43, 92] width 33 height 9
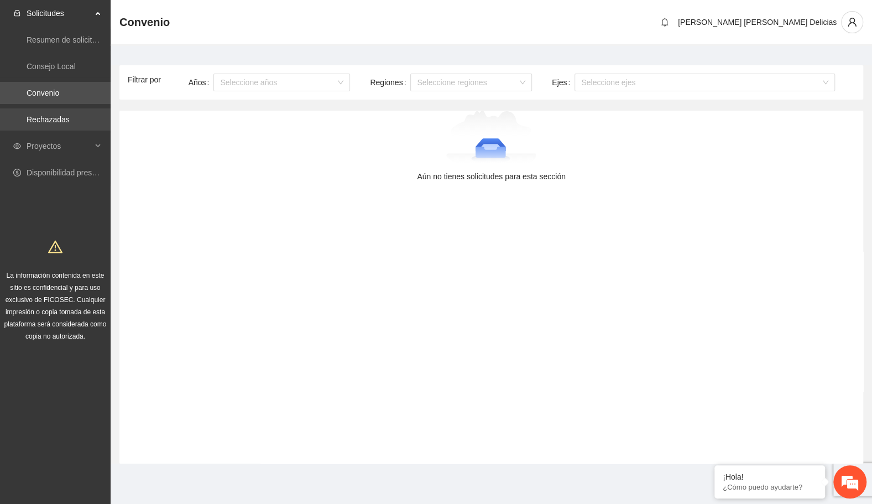
click at [50, 115] on link "Rechazadas" at bounding box center [48, 119] width 43 height 9
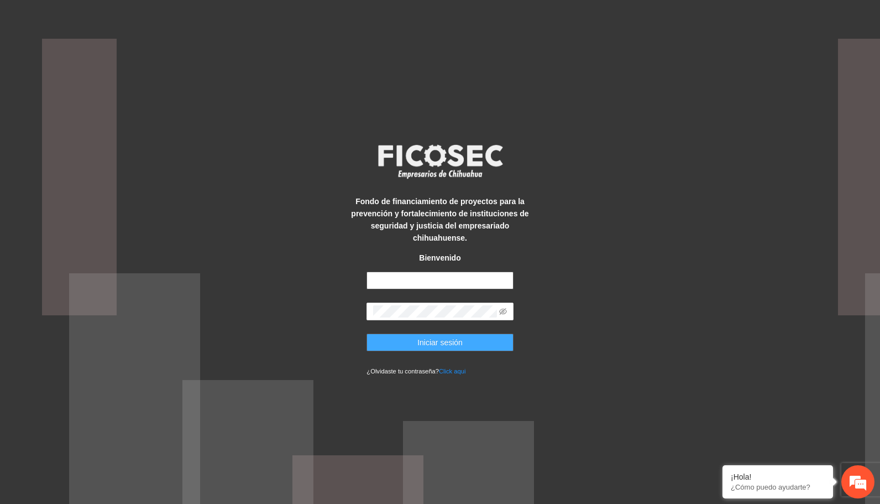
type input "**********"
click at [444, 337] on span "Iniciar sesión" at bounding box center [440, 342] width 45 height 12
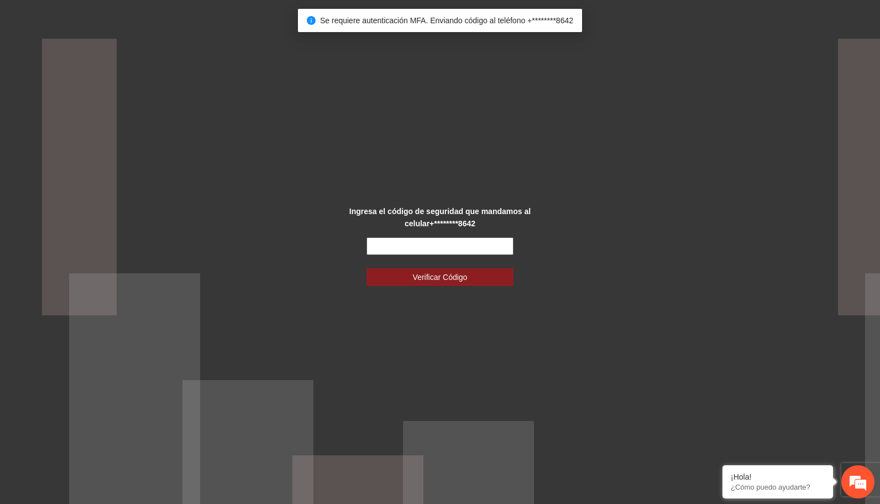
click at [419, 247] on input "text" at bounding box center [440, 246] width 147 height 18
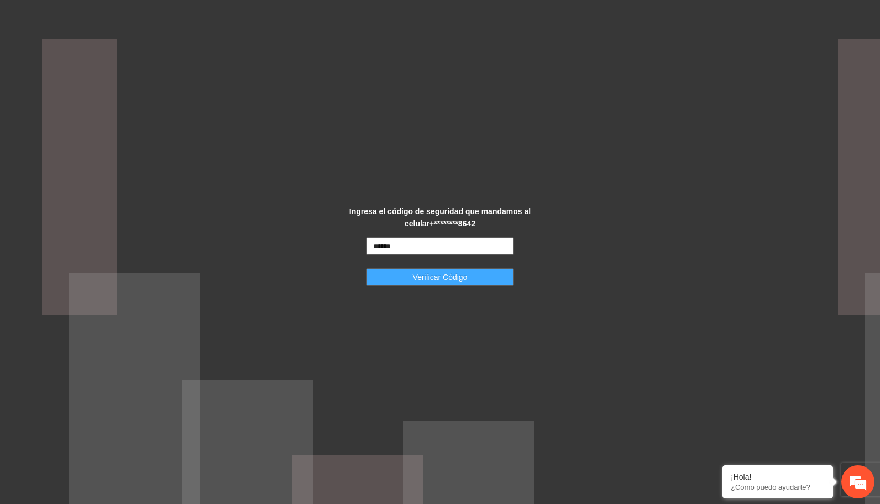
type input "******"
click at [429, 279] on span "Verificar Código" at bounding box center [440, 277] width 55 height 12
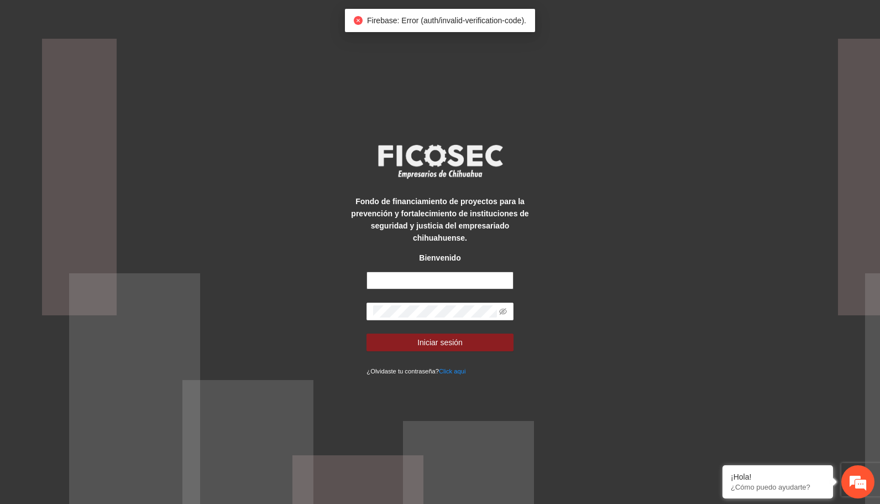
type input "**********"
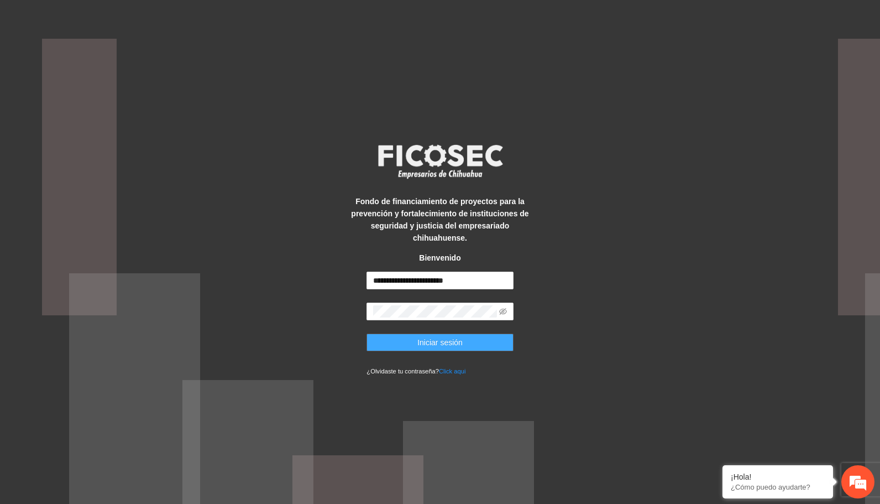
click at [452, 344] on button "Iniciar sesión" at bounding box center [440, 342] width 147 height 18
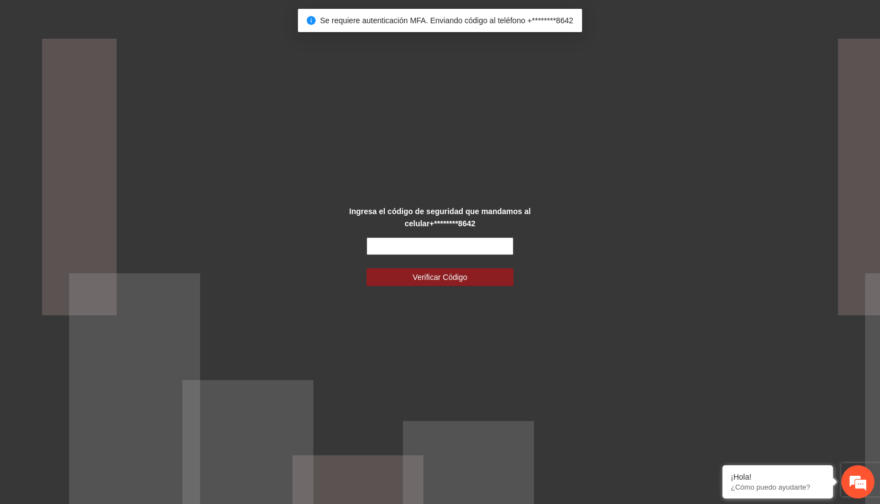
click at [432, 245] on input "text" at bounding box center [440, 246] width 147 height 18
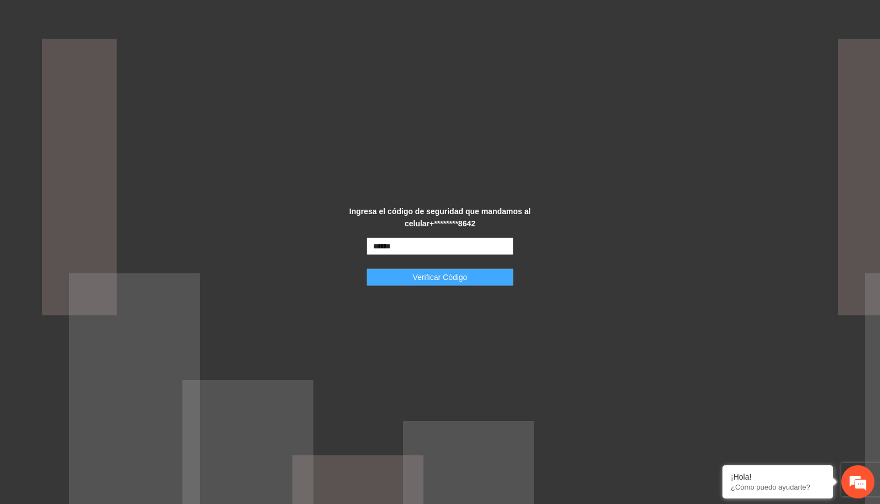
type input "******"
click at [433, 281] on span "Verificar Código" at bounding box center [440, 277] width 55 height 12
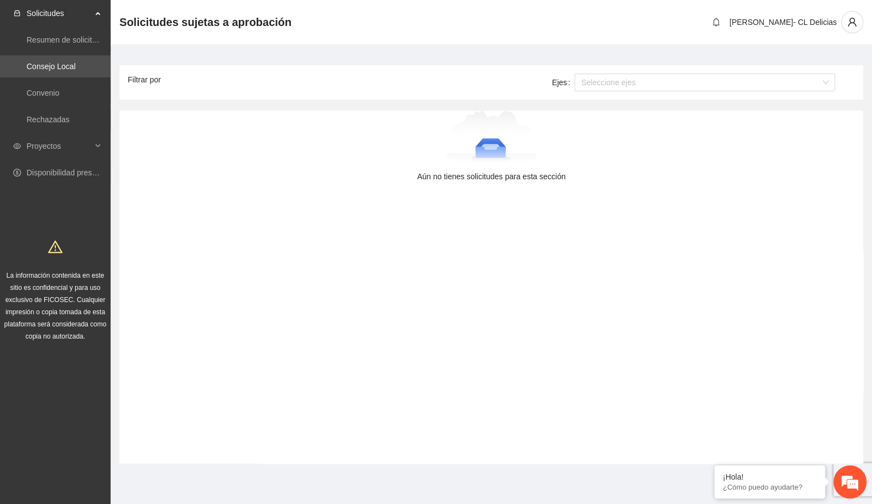
click at [210, 81] on div "Filtrar por Años Seleccione años Regiones Seleccione regiones Ejes Seleccione e…" at bounding box center [485, 83] width 727 height 18
click at [211, 81] on div "Filtrar por Años Seleccione años Regiones Seleccione regiones Ejes Seleccione e…" at bounding box center [485, 83] width 727 height 18
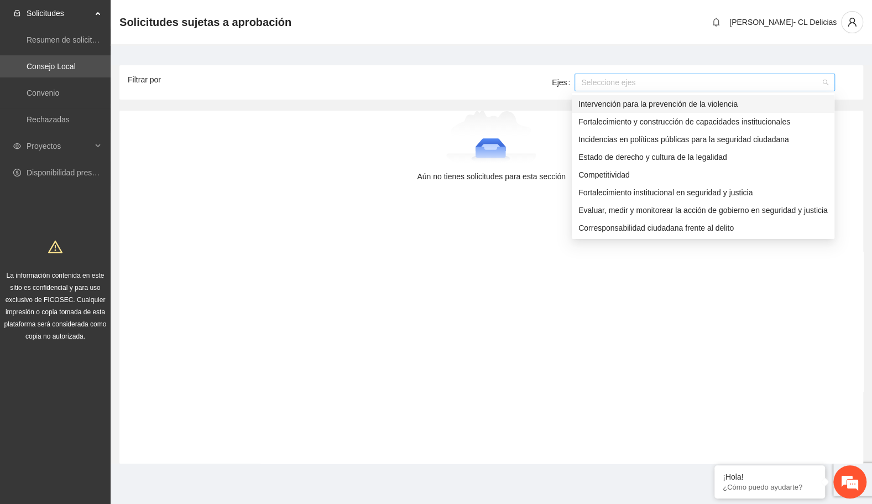
click at [644, 86] on div at bounding box center [699, 82] width 244 height 13
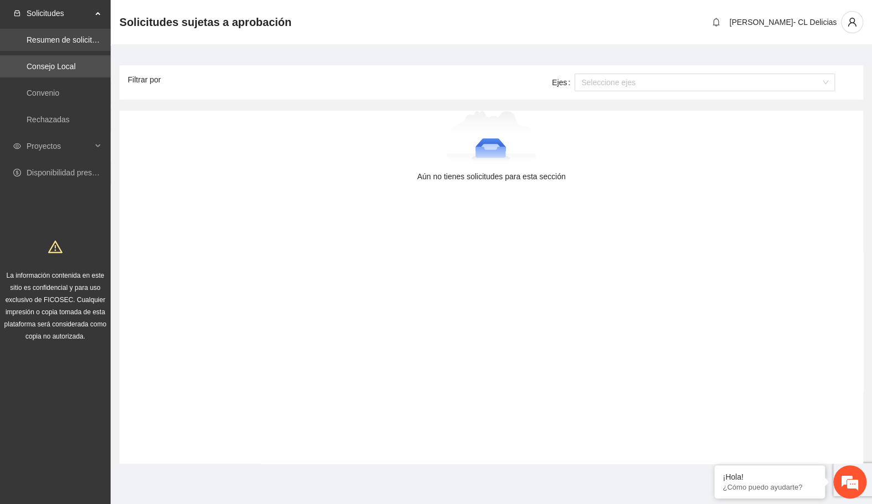
click at [34, 44] on link "Resumen de solicitudes por aprobar" at bounding box center [89, 39] width 124 height 9
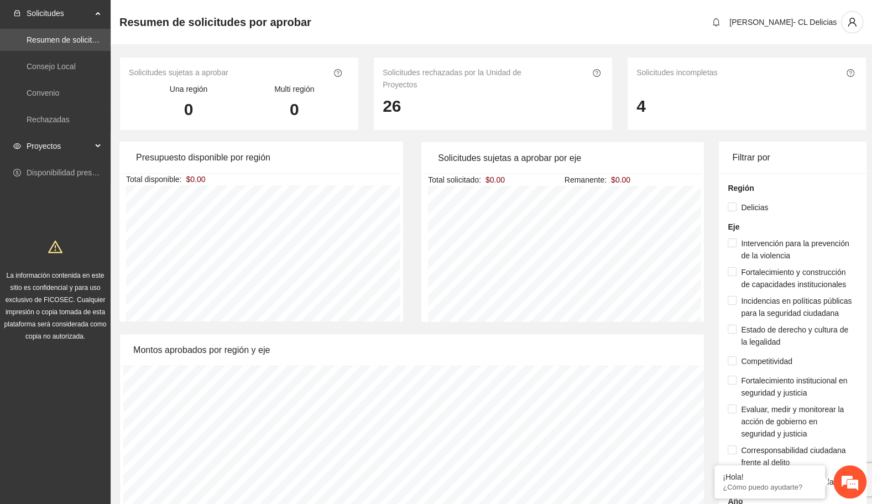
click at [102, 144] on div "Proyectos" at bounding box center [55, 146] width 111 height 22
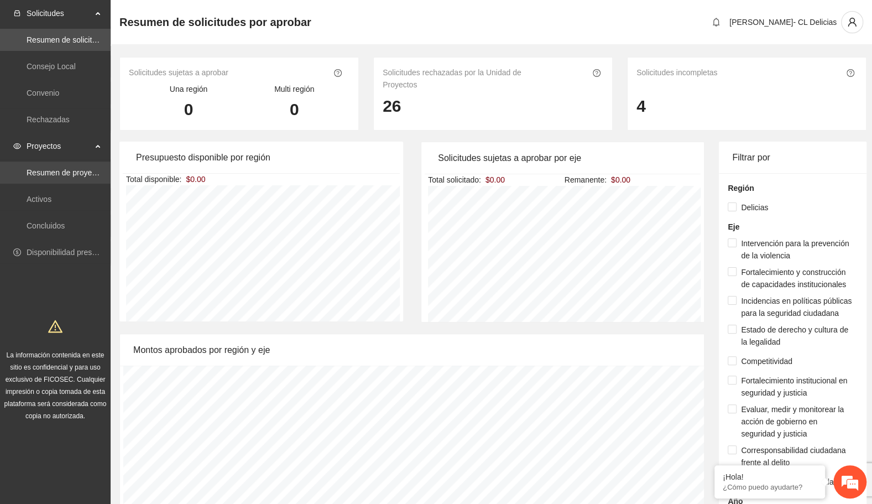
click at [67, 174] on link "Resumen de proyectos aprobados" at bounding box center [86, 172] width 118 height 9
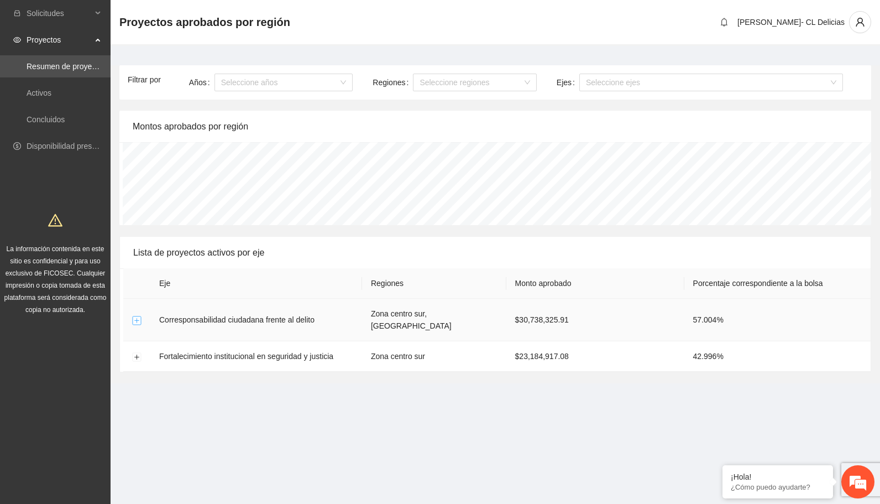
click at [137, 317] on button "Expand row" at bounding box center [137, 320] width 9 height 9
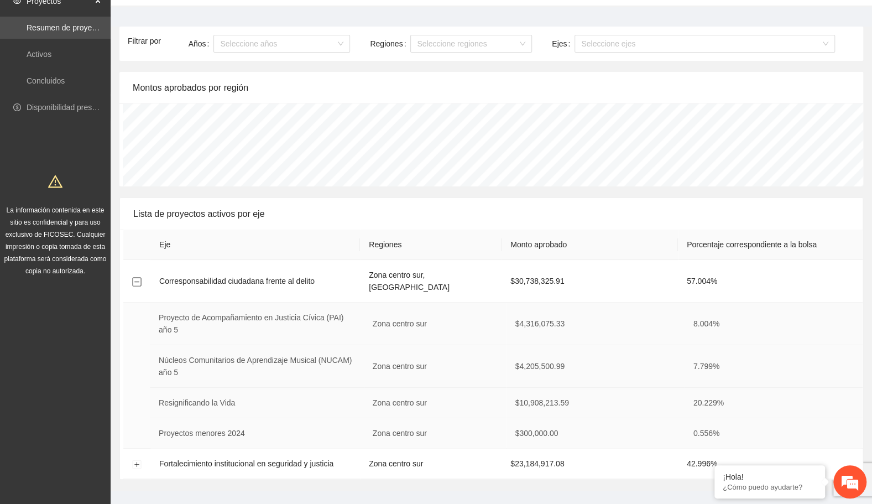
scroll to position [42, 0]
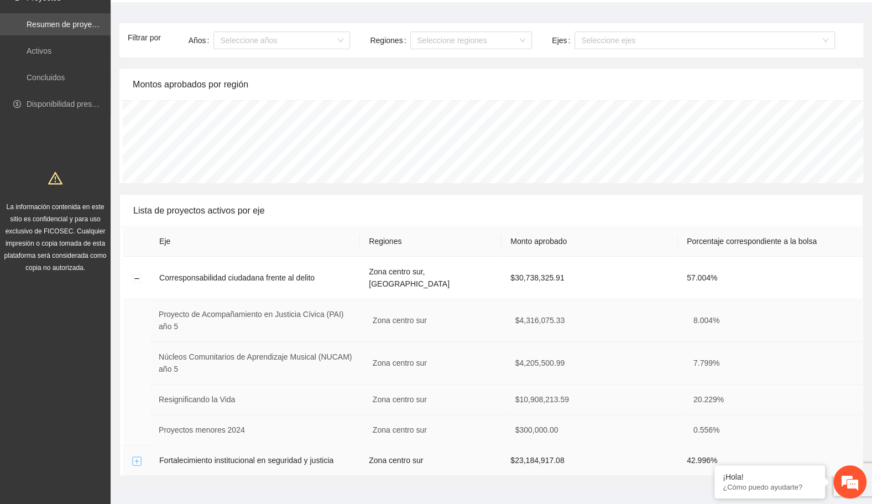
click at [138, 457] on button "Expand row" at bounding box center [137, 461] width 9 height 9
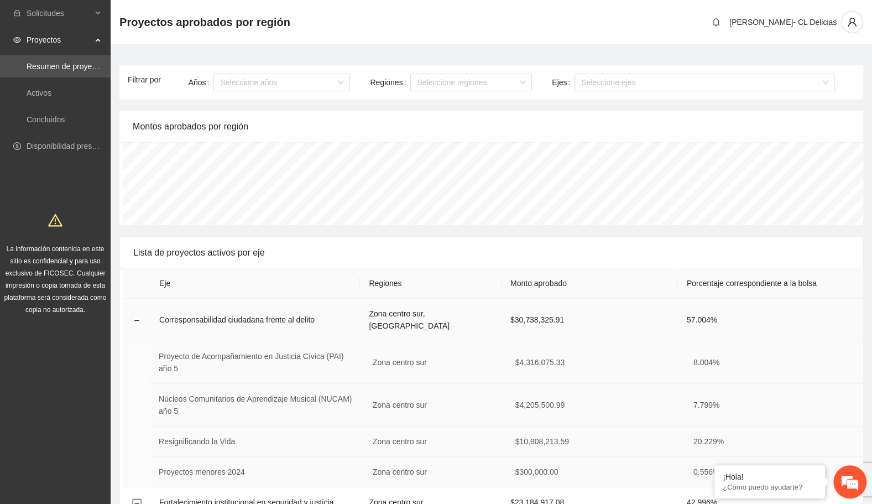
scroll to position [0, 0]
click at [45, 97] on link "Activos" at bounding box center [39, 92] width 25 height 9
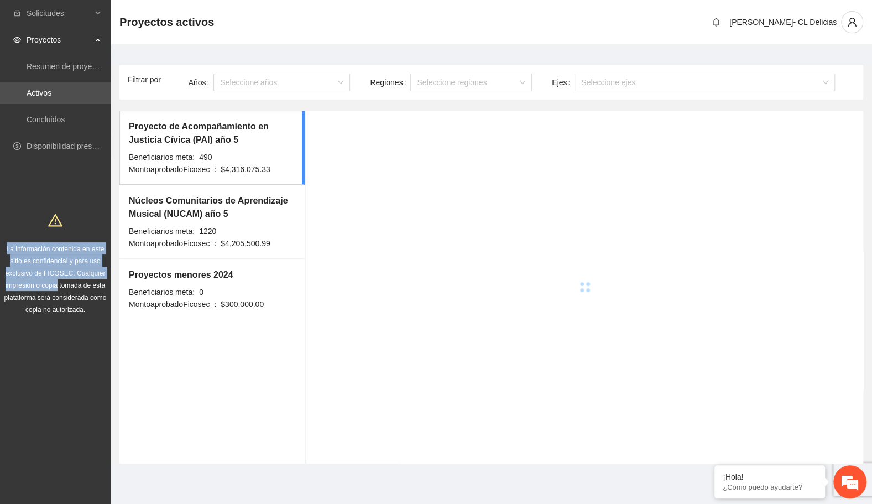
drag, startPoint x: 41, startPoint y: 222, endPoint x: 71, endPoint y: 354, distance: 135.4
click at [71, 354] on div "Solicitudes Proyectos Resumen de proyectos aprobados Activos Concluidos Disponi…" at bounding box center [55, 252] width 111 height 505
drag, startPoint x: 71, startPoint y: 354, endPoint x: 53, endPoint y: 211, distance: 144.3
click at [53, 211] on h1 at bounding box center [55, 219] width 106 height 26
click at [99, 13] on icon at bounding box center [99, 13] width 6 height 0
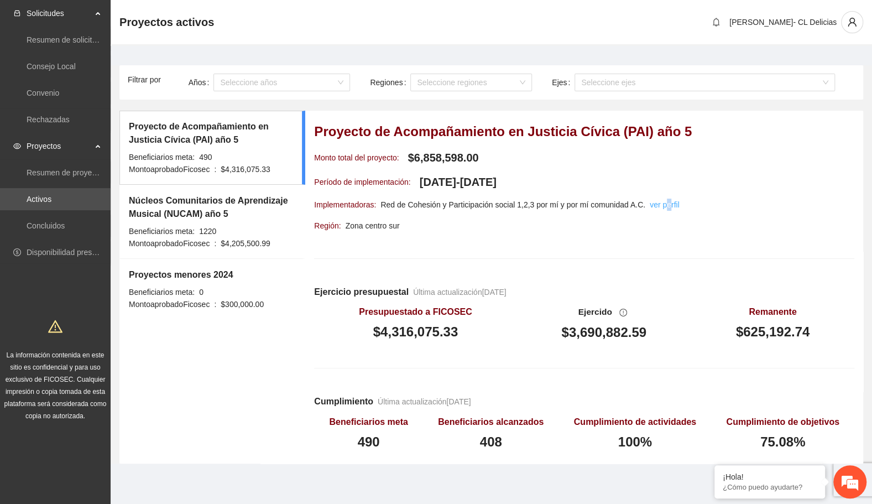
drag, startPoint x: 102, startPoint y: 0, endPoint x: 663, endPoint y: 204, distance: 596.7
click at [663, 204] on link "ver perfil" at bounding box center [665, 204] width 30 height 9
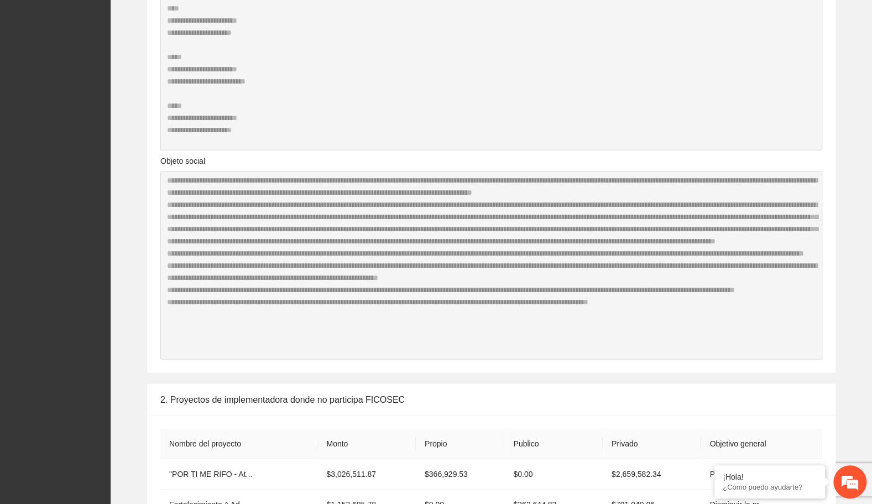
scroll to position [1498, 0]
